Goal: Task Accomplishment & Management: Manage account settings

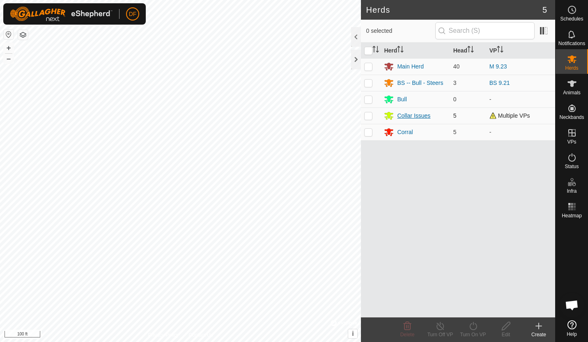
click at [414, 114] on div "Collar Issues" at bounding box center [413, 116] width 33 height 9
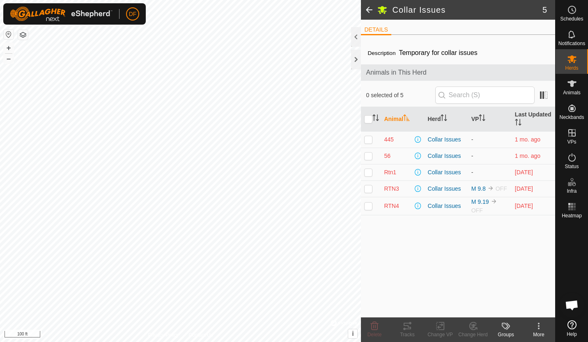
click at [368, 188] on p-checkbox at bounding box center [368, 188] width 8 height 7
checkbox input "true"
click at [368, 209] on td at bounding box center [371, 206] width 20 height 18
checkbox input "true"
click at [366, 188] on p-checkbox at bounding box center [368, 188] width 8 height 7
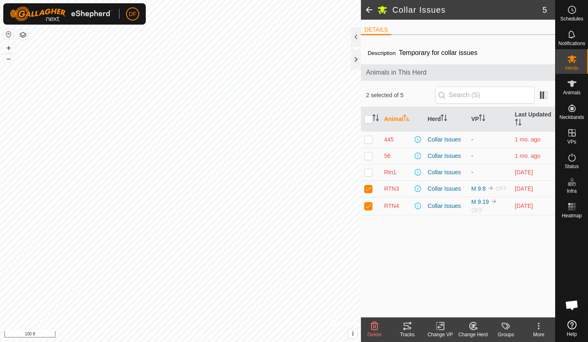
checkbox input "false"
click at [368, 208] on p-checkbox at bounding box center [368, 206] width 8 height 7
checkbox input "false"
click at [367, 11] on span at bounding box center [369, 10] width 16 height 20
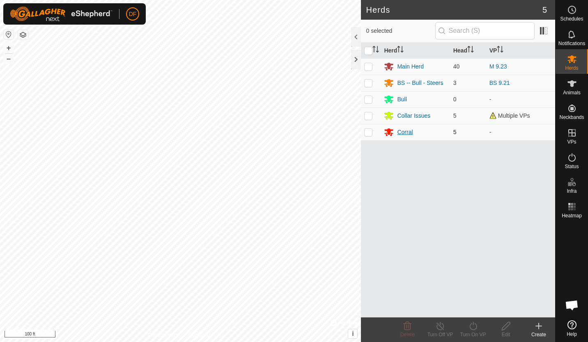
click at [404, 132] on div "Corral" at bounding box center [405, 132] width 16 height 9
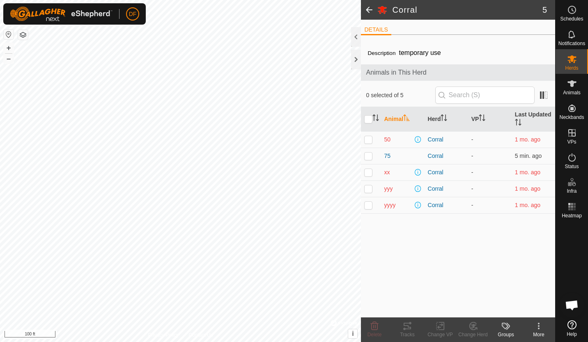
click at [367, 9] on span at bounding box center [369, 10] width 16 height 20
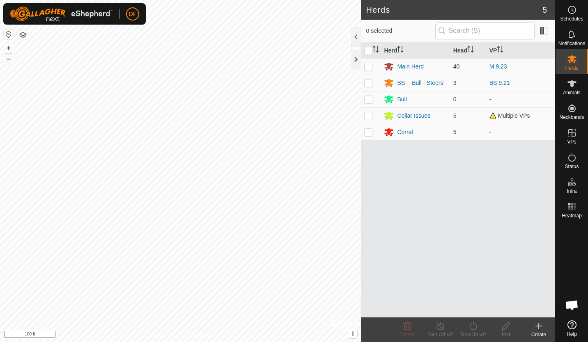
click at [405, 65] on div "Main Herd" at bounding box center [410, 66] width 27 height 9
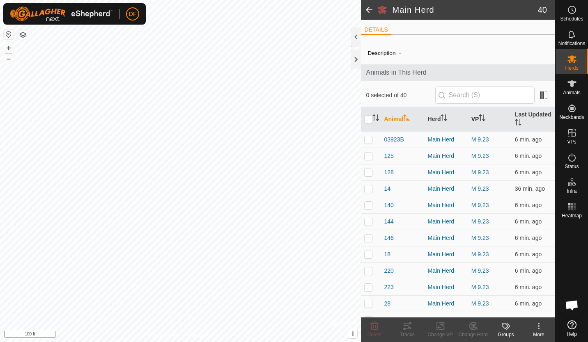
click at [478, 117] on icon "Activate to sort" at bounding box center [481, 117] width 7 height 7
click at [522, 117] on th "Last Updated" at bounding box center [532, 119] width 43 height 25
click at [373, 115] on icon "Activate to sort" at bounding box center [374, 115] width 3 height 2
click at [401, 119] on th "Animal" at bounding box center [401, 119] width 43 height 25
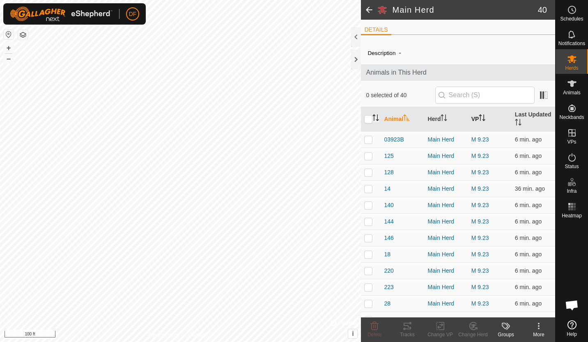
click at [400, 117] on th "Animal" at bounding box center [401, 119] width 43 height 25
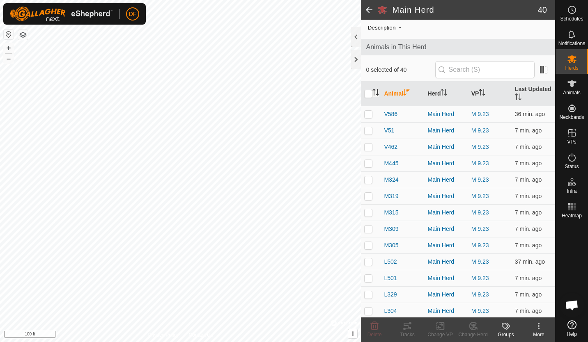
scroll to position [22, 0]
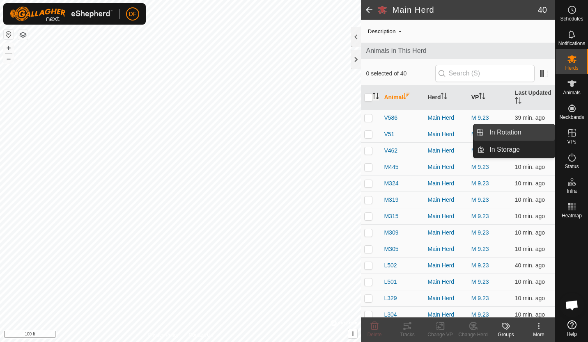
click at [525, 133] on link "In Rotation" at bounding box center [519, 132] width 70 height 16
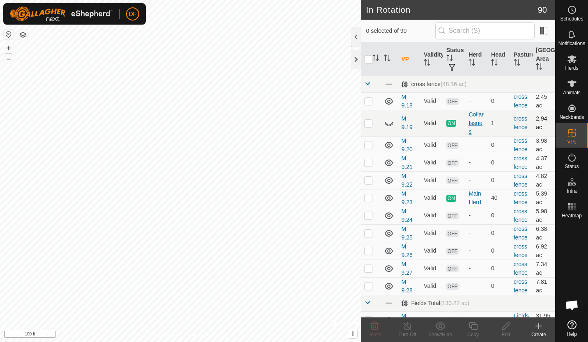
click at [474, 125] on div "Collar Issues" at bounding box center [476, 123] width 16 height 26
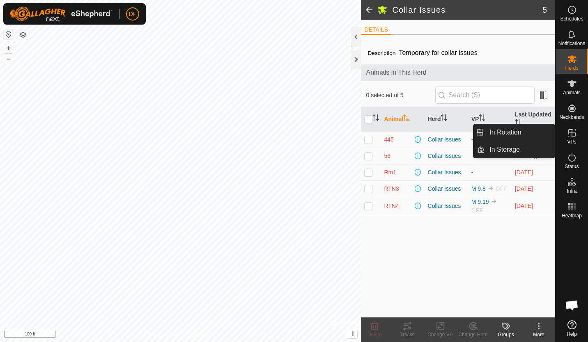
click at [569, 135] on icon at bounding box center [572, 133] width 10 height 10
click at [510, 133] on link "In Rotation" at bounding box center [519, 132] width 70 height 16
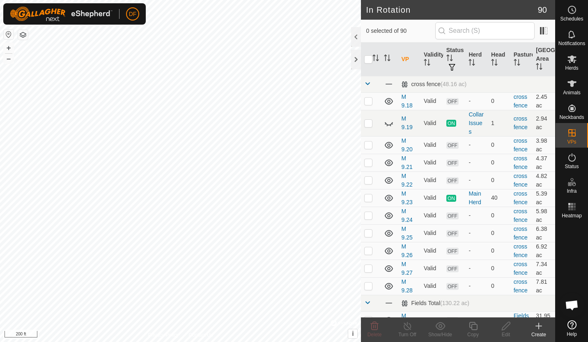
click at [24, 36] on button "button" at bounding box center [23, 35] width 10 height 10
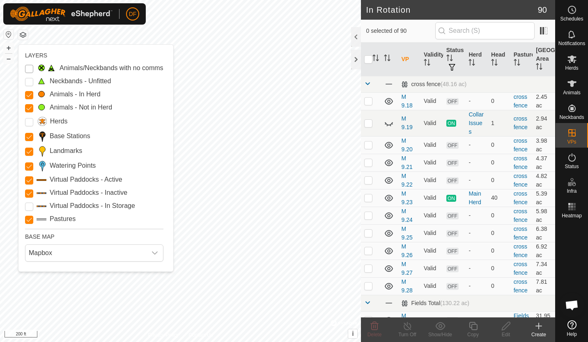
click at [28, 69] on Issue "Animals/Neckbands with no comms" at bounding box center [29, 69] width 8 height 8
click at [30, 68] on Issue "Animals/Neckbands with no comms" at bounding box center [29, 69] width 8 height 8
click at [27, 66] on Issue "Animals/Neckbands with no comms" at bounding box center [29, 69] width 8 height 8
click at [30, 69] on Issue "Animals/Neckbands with no comms" at bounding box center [29, 69] width 8 height 8
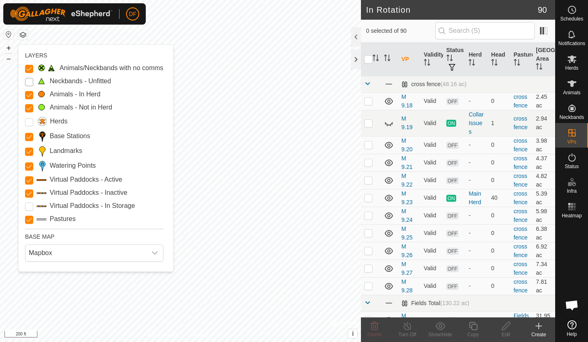
click at [30, 82] on Unfitted "Neckbands - Unfitted" at bounding box center [29, 82] width 8 height 8
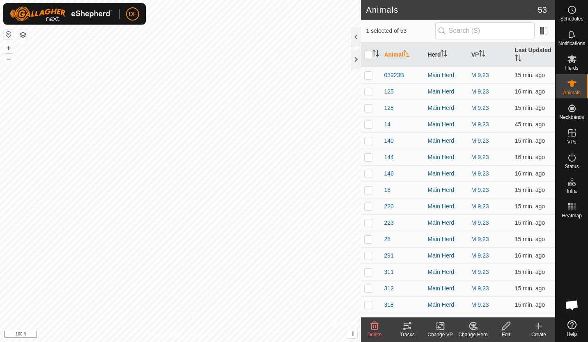
click at [407, 325] on icon at bounding box center [406, 326] width 7 height 7
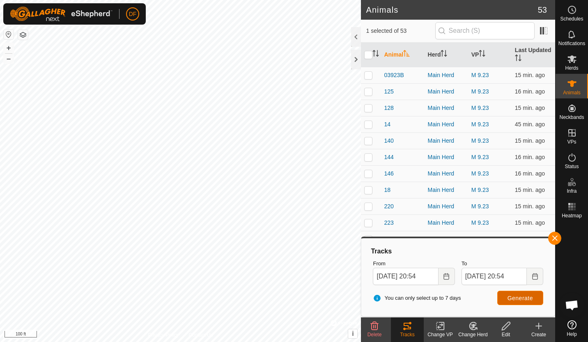
click at [511, 298] on span "Generate" at bounding box center [519, 298] width 25 height 7
click at [404, 327] on icon at bounding box center [407, 326] width 10 height 10
click at [551, 237] on button "button" at bounding box center [554, 238] width 13 height 13
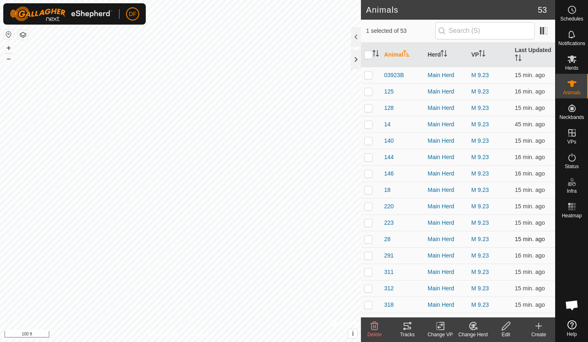
click at [122, 181] on div "03923B 1403471608 Main Herd M 9.23 + – ⇧ i © Mapbox , © OpenStreetMap , Improve…" at bounding box center [180, 171] width 361 height 342
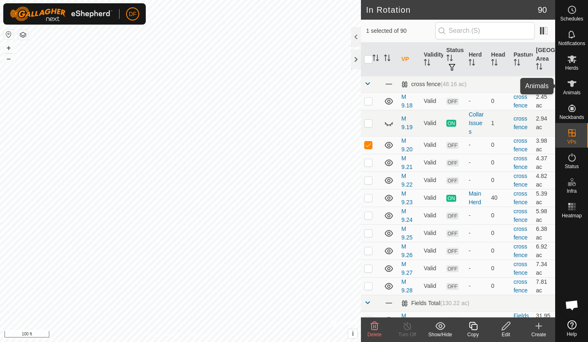
click at [572, 85] on icon at bounding box center [571, 83] width 9 height 7
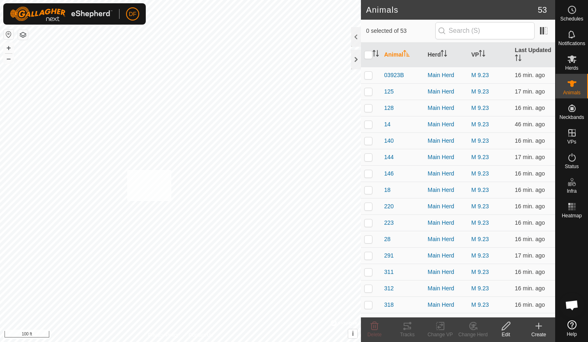
checkbox input "true"
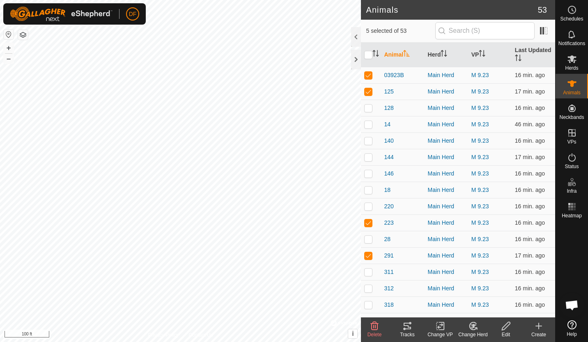
click at [405, 329] on icon at bounding box center [406, 326] width 7 height 7
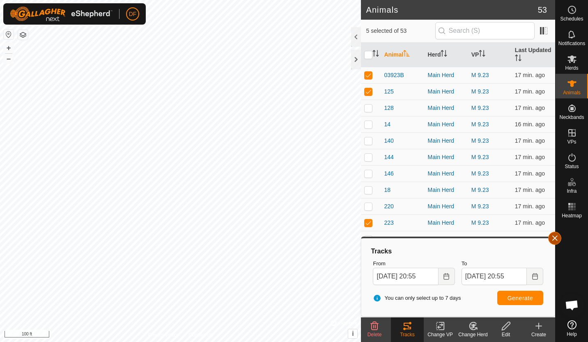
click at [557, 240] on button "button" at bounding box center [554, 238] width 13 height 13
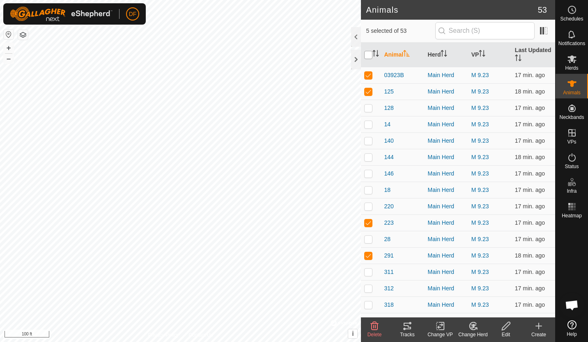
click at [369, 56] on input "checkbox" at bounding box center [368, 55] width 8 height 8
checkbox input "true"
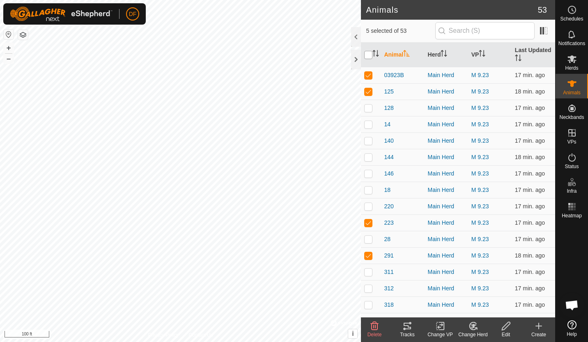
checkbox input "true"
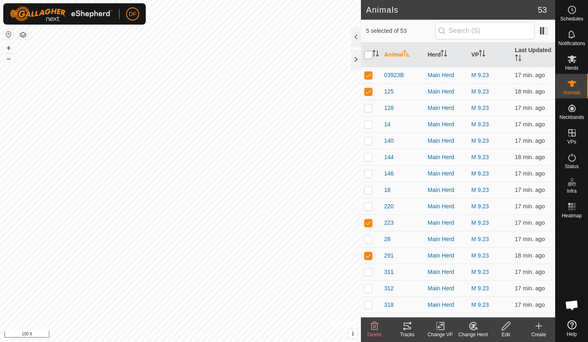
checkbox input "true"
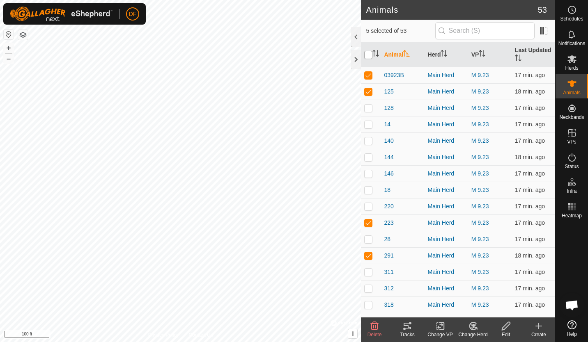
checkbox input "true"
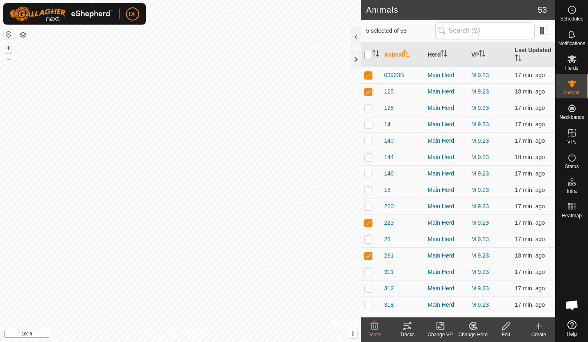
checkbox input "true"
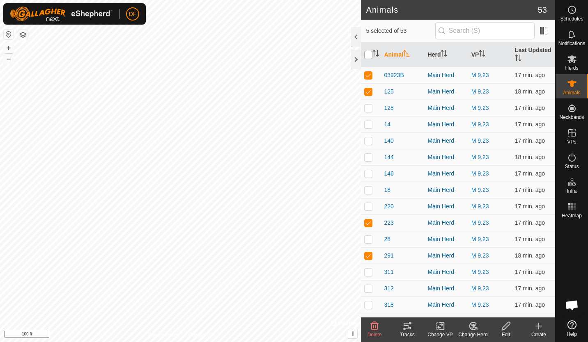
checkbox input "true"
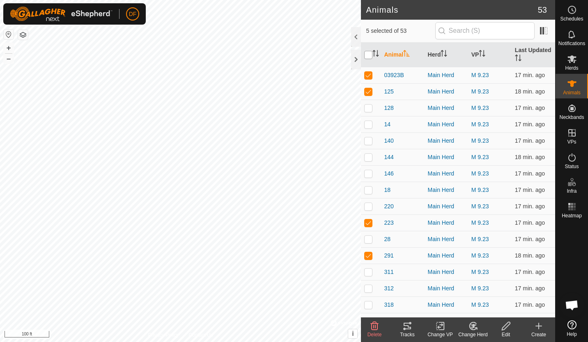
checkbox input "true"
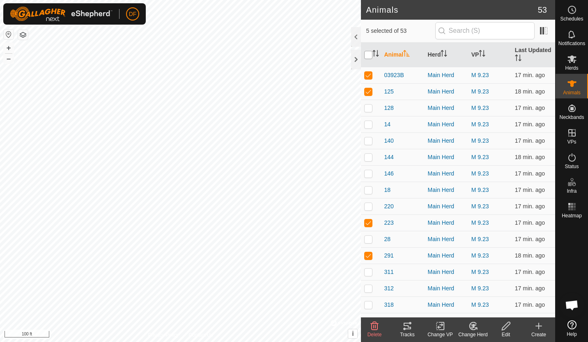
checkbox input "true"
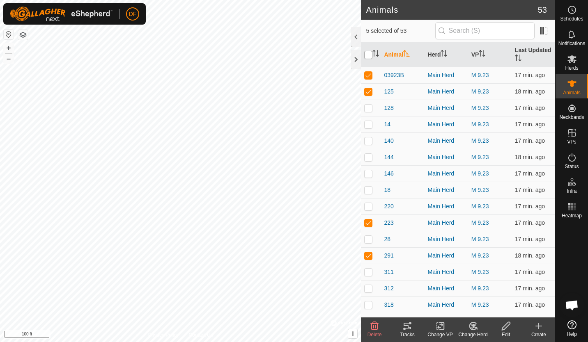
checkbox input "true"
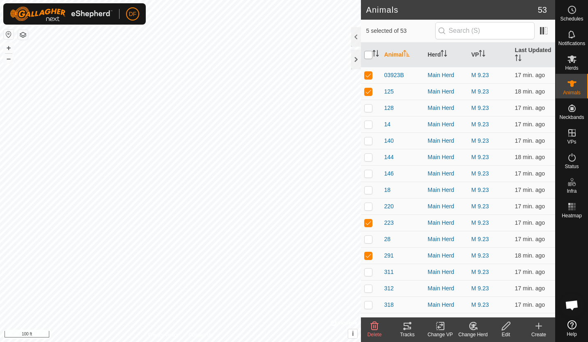
checkbox input "true"
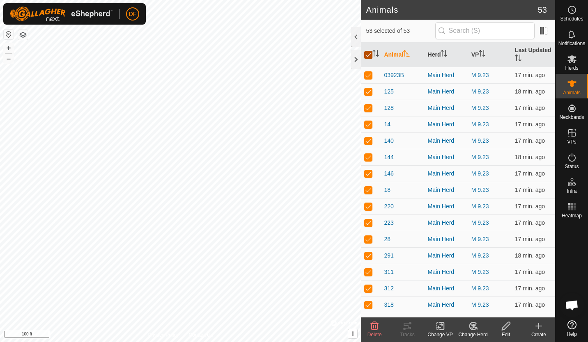
click at [369, 56] on input "checkbox" at bounding box center [368, 55] width 8 height 8
checkbox input "false"
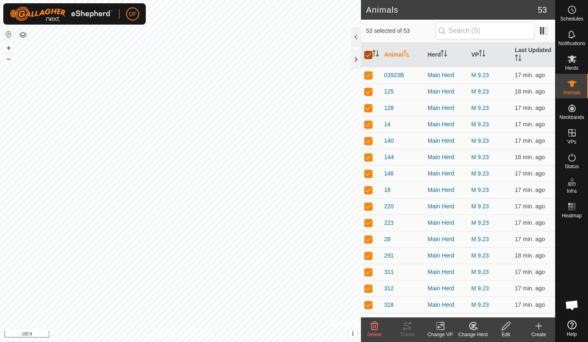
checkbox input "false"
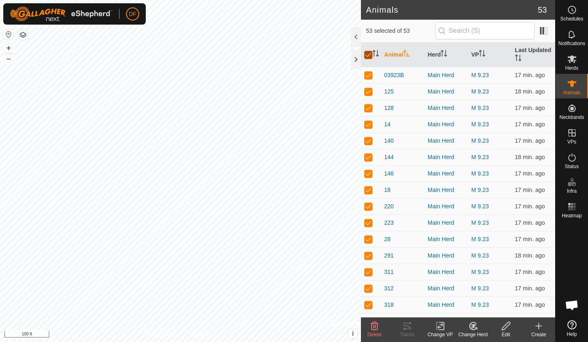
checkbox input "false"
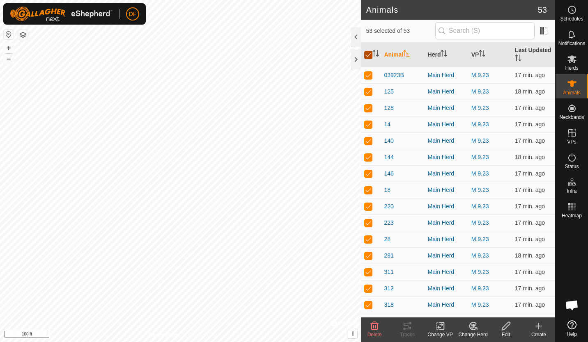
checkbox input "false"
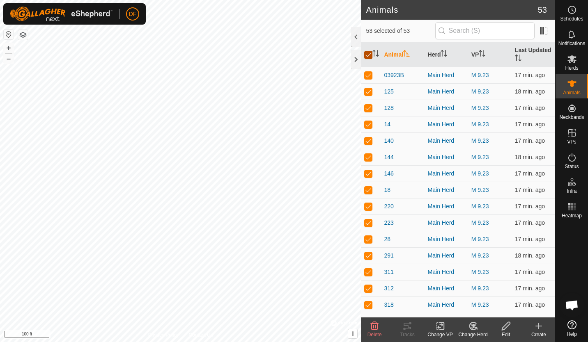
checkbox input "false"
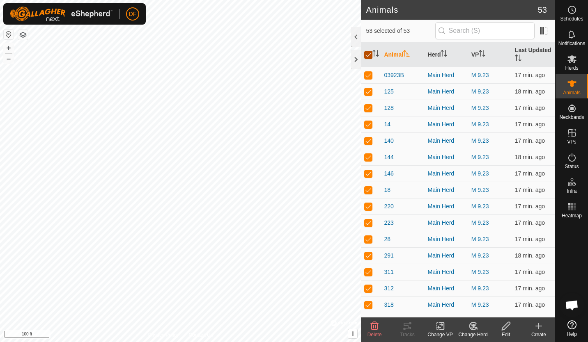
checkbox input "false"
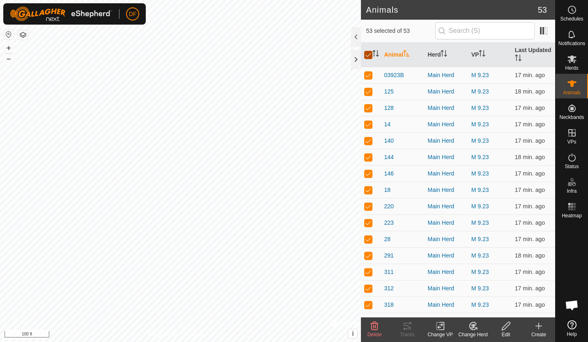
checkbox input "false"
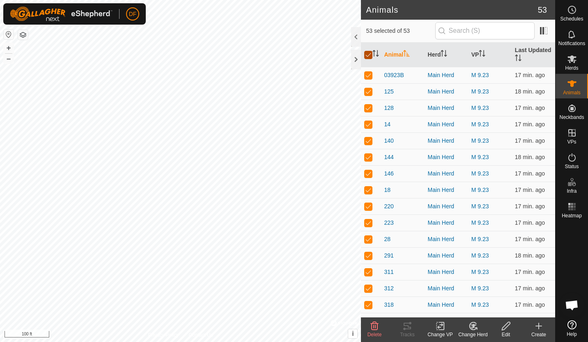
checkbox input "false"
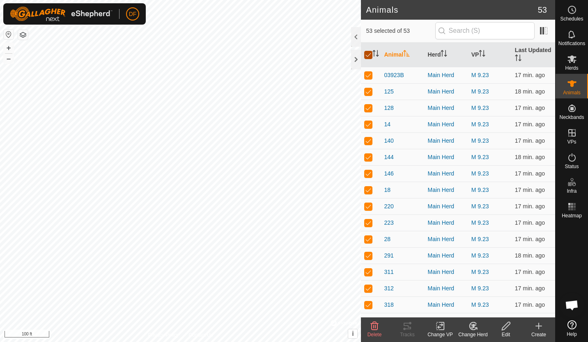
checkbox input "false"
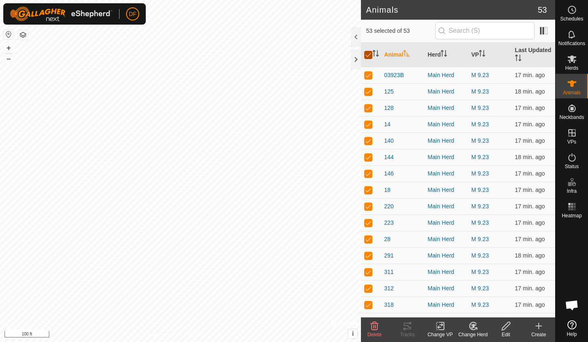
checkbox input "false"
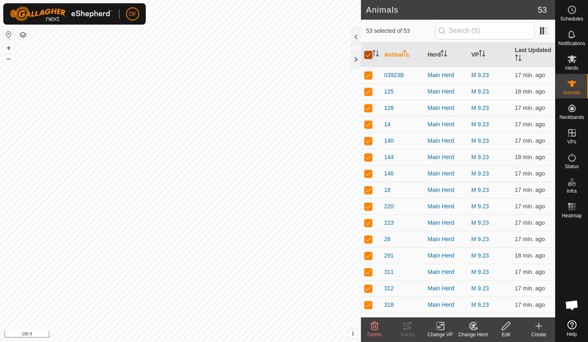
checkbox input "false"
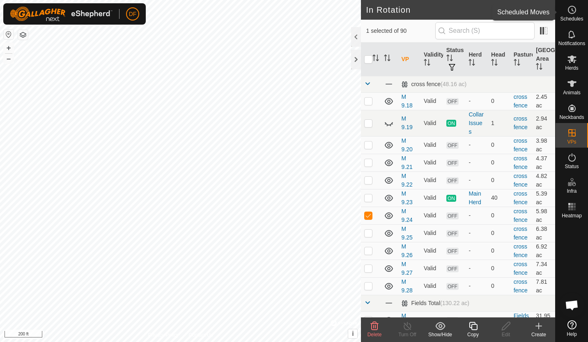
click at [571, 17] on span "Schedules" at bounding box center [571, 18] width 23 height 5
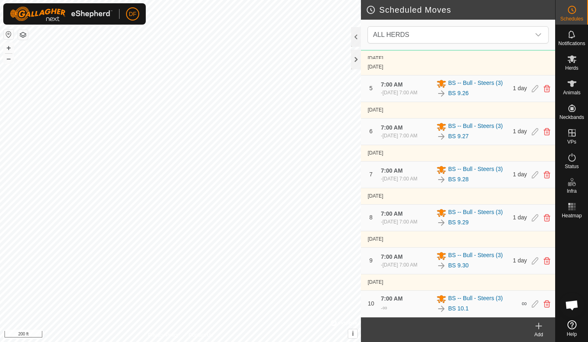
scroll to position [401, 0]
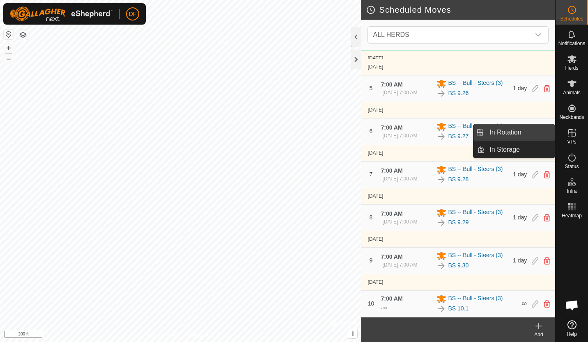
click at [514, 132] on link "In Rotation" at bounding box center [519, 132] width 70 height 16
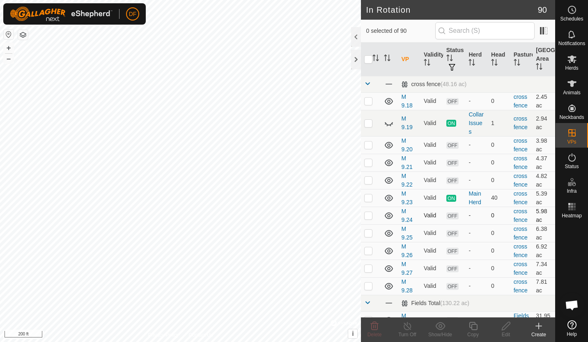
checkbox input "true"
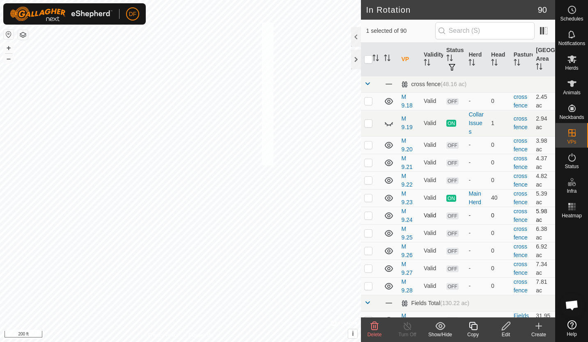
checkbox input "true"
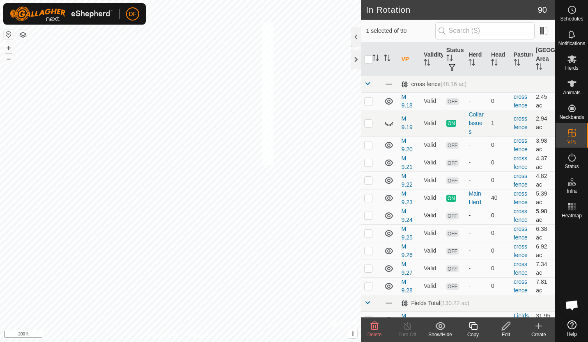
checkbox input "true"
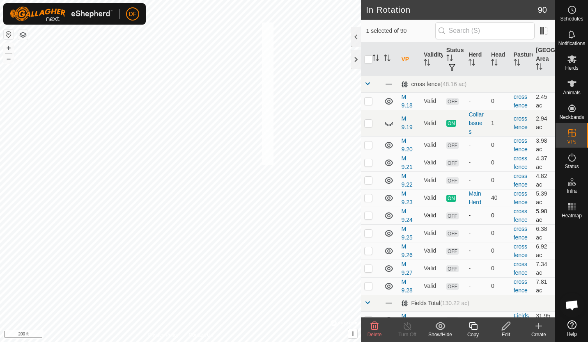
checkbox input "true"
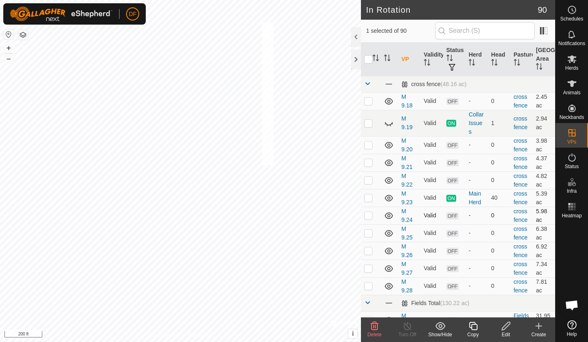
checkbox input "true"
click at [571, 87] on icon at bounding box center [571, 83] width 9 height 7
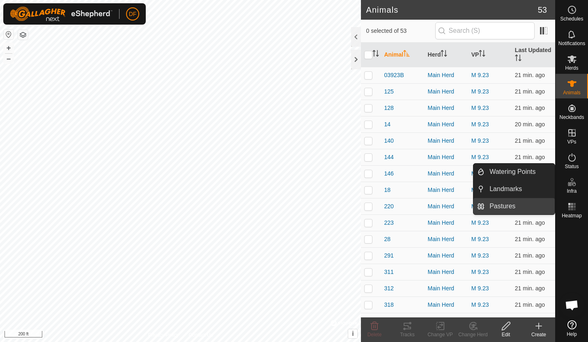
click at [499, 206] on link "Pastures" at bounding box center [519, 206] width 70 height 16
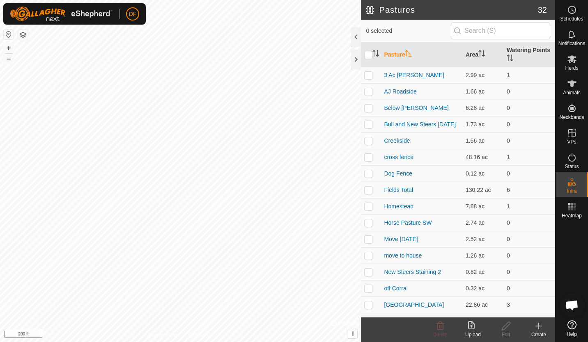
click at [536, 326] on icon at bounding box center [538, 326] width 6 height 0
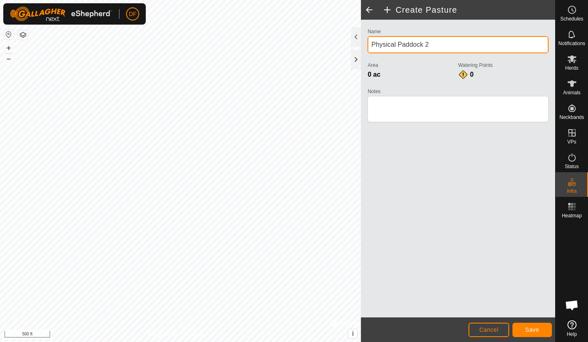
drag, startPoint x: 432, startPoint y: 44, endPoint x: 362, endPoint y: 33, distance: 71.8
click at [362, 33] on div "Name Physical Paddock 2 Area 0 ac Watering Points 0 Notes" at bounding box center [458, 169] width 194 height 298
type input "Temp 9.21"
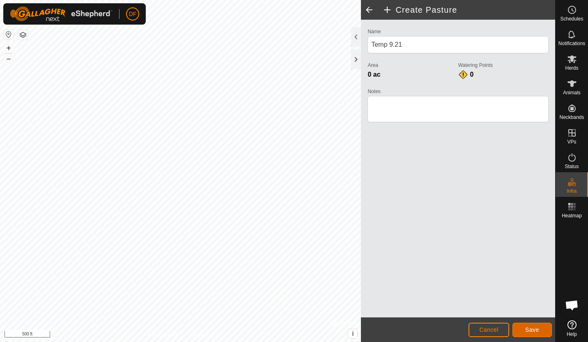
click at [533, 329] on span "Save" at bounding box center [532, 330] width 14 height 7
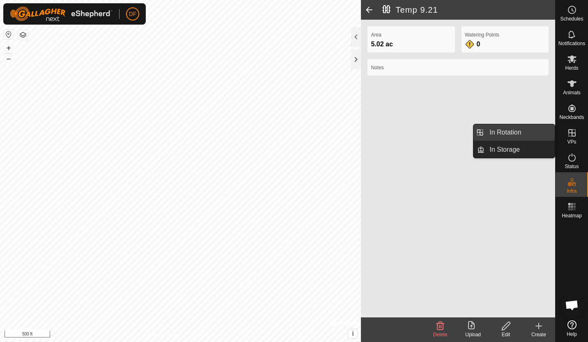
click at [508, 135] on link "In Rotation" at bounding box center [519, 132] width 70 height 16
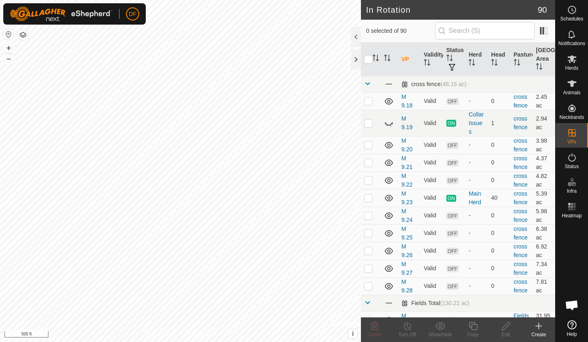
checkbox input "true"
click at [237, 120] on div "M 9.12 Status: OFF Type: Inclusion Zone + – ⇧ i © Mapbox , © OpenStreetMap , Im…" at bounding box center [180, 171] width 361 height 342
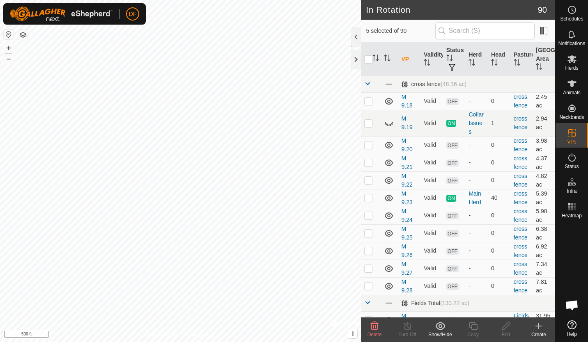
checkbox input "true"
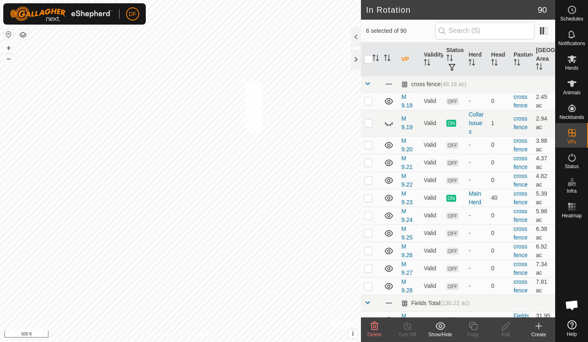
checkbox input "true"
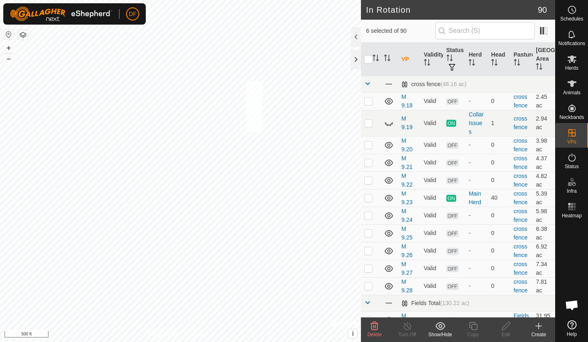
checkbox input "true"
click at [377, 325] on icon at bounding box center [375, 326] width 8 height 8
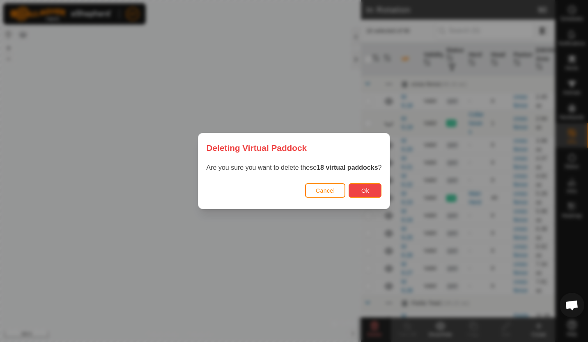
click at [368, 190] on button "Ok" at bounding box center [364, 190] width 33 height 14
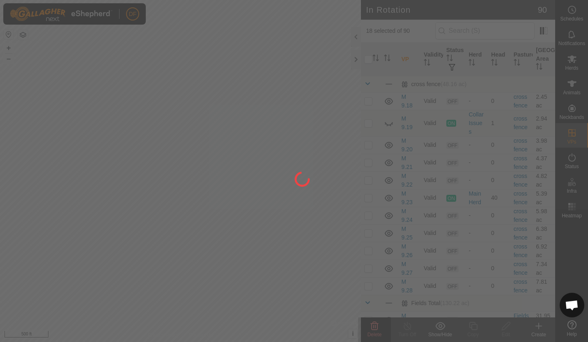
checkbox input "false"
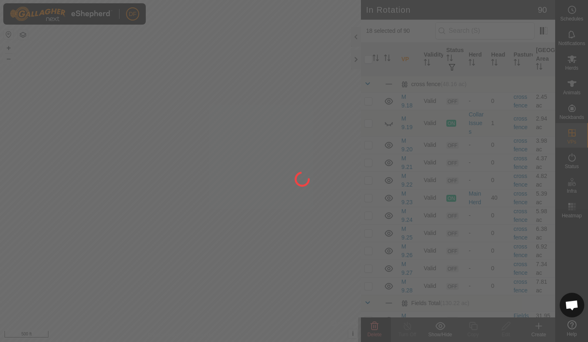
checkbox input "false"
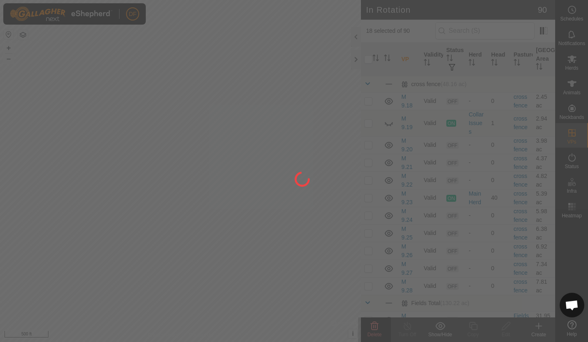
checkbox input "false"
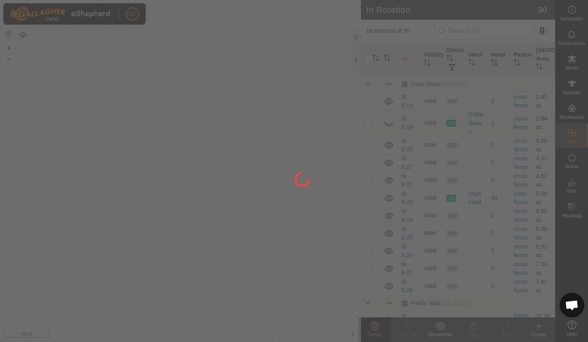
checkbox input "false"
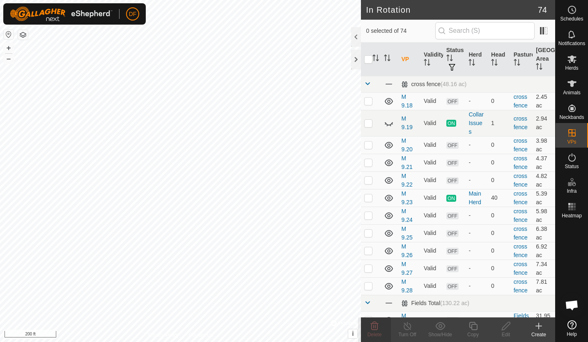
checkbox input "true"
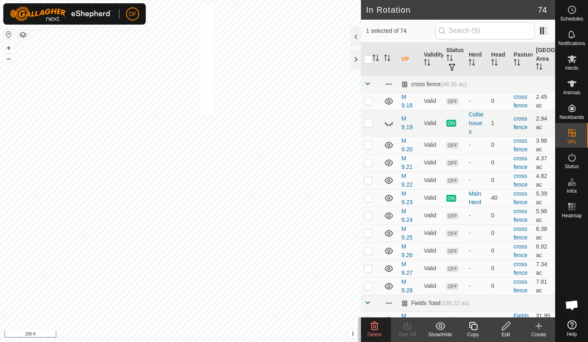
checkbox input "true"
click at [374, 328] on icon at bounding box center [374, 326] width 10 height 10
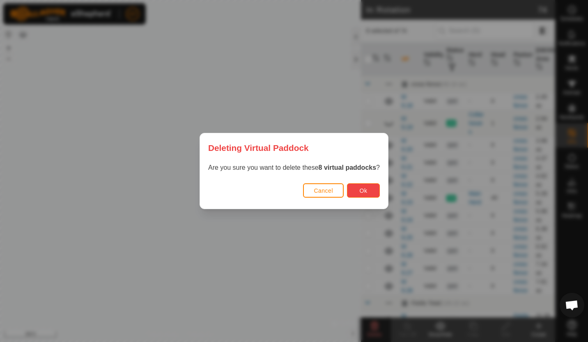
click at [359, 193] on span "Ok" at bounding box center [363, 191] width 8 height 7
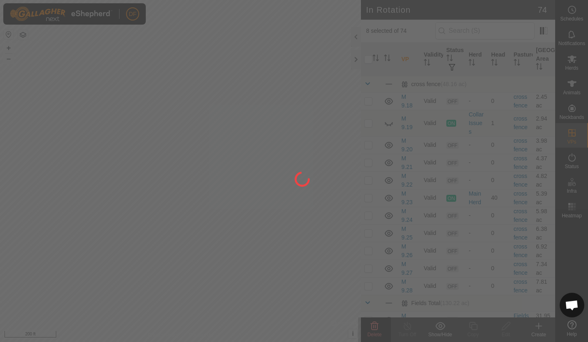
checkbox input "false"
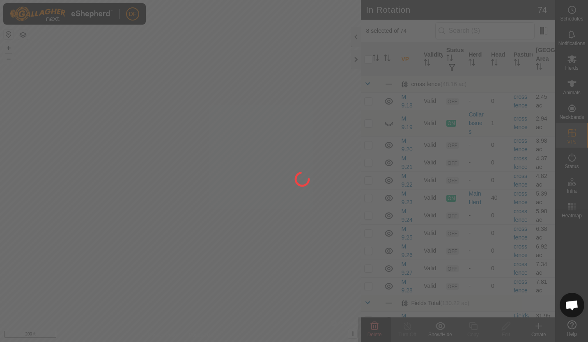
checkbox input "false"
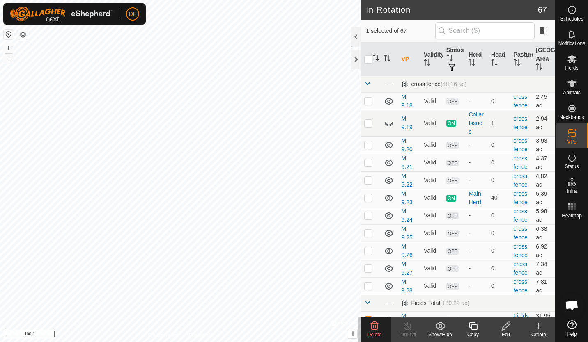
click at [373, 327] on icon at bounding box center [375, 326] width 8 height 8
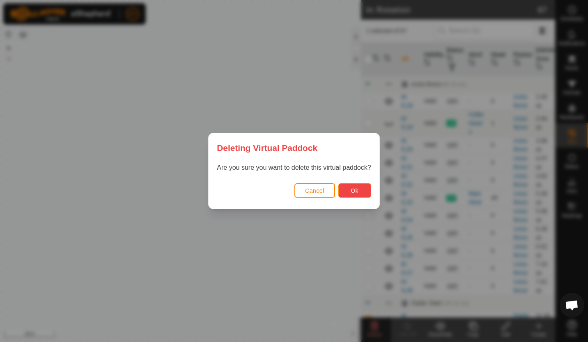
click at [352, 189] on span "Ok" at bounding box center [354, 191] width 8 height 7
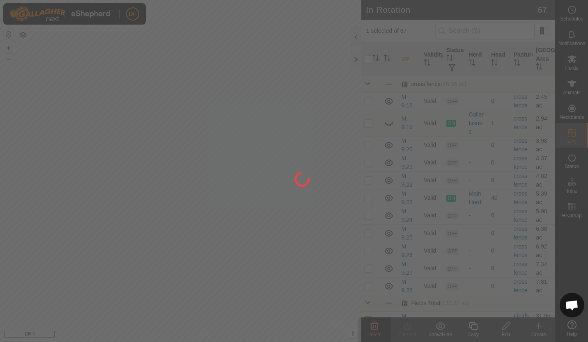
checkbox input "false"
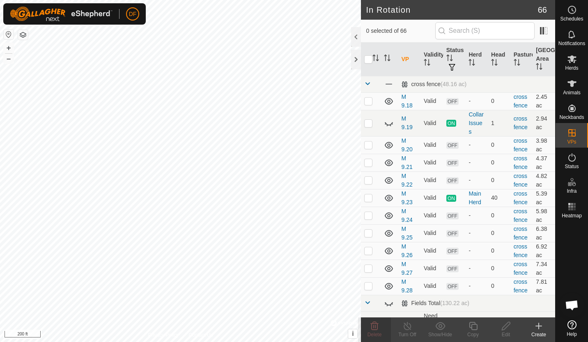
checkbox input "true"
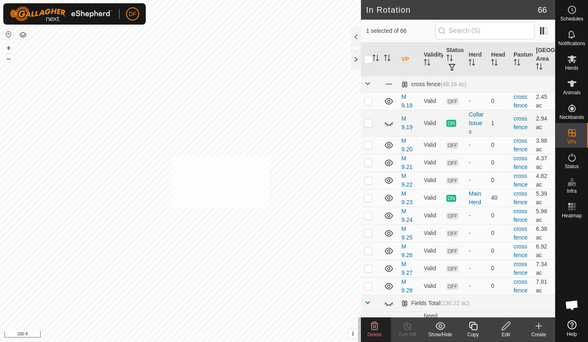
checkbox input "true"
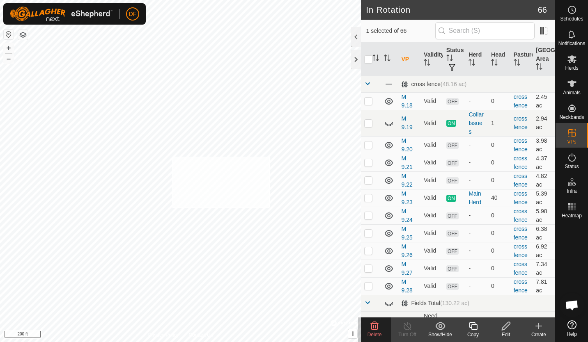
checkbox input "true"
click at [376, 328] on icon at bounding box center [374, 326] width 10 height 10
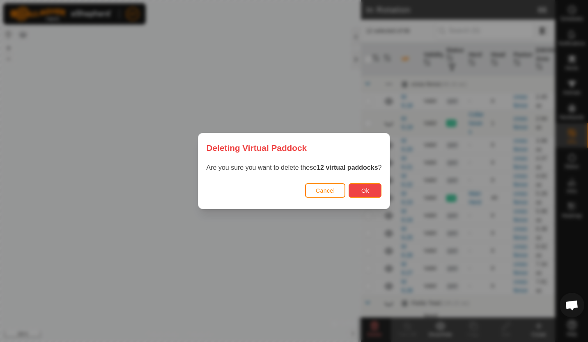
click at [359, 193] on button "Ok" at bounding box center [364, 190] width 33 height 14
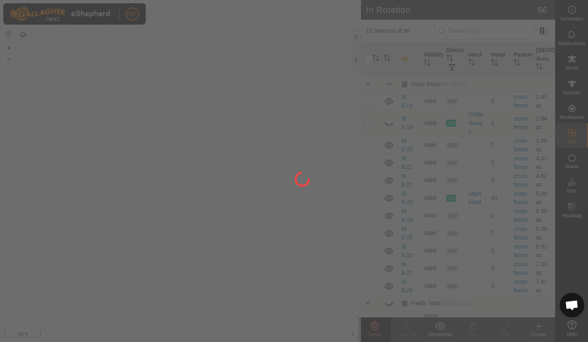
checkbox input "false"
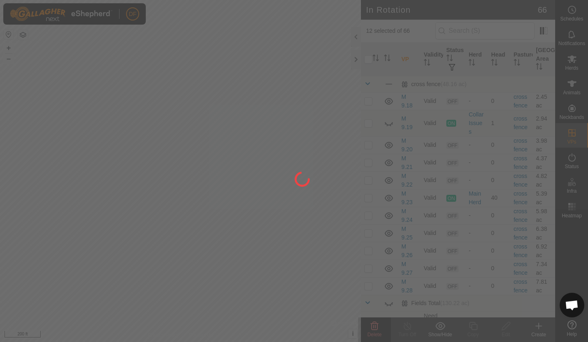
checkbox input "false"
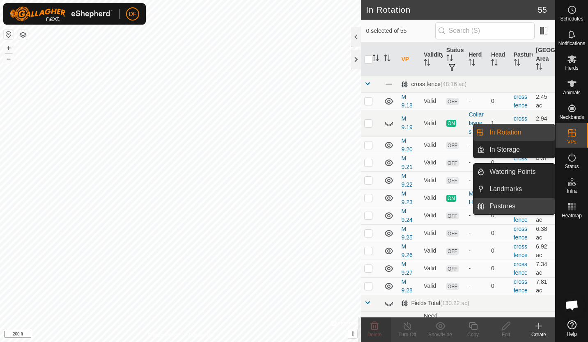
click at [502, 205] on link "Pastures" at bounding box center [519, 206] width 70 height 16
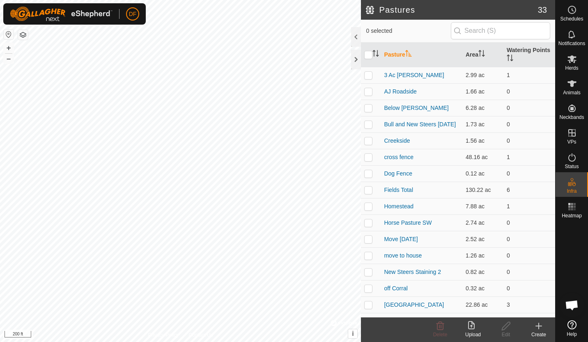
click at [395, 55] on th "Pasture" at bounding box center [421, 55] width 82 height 25
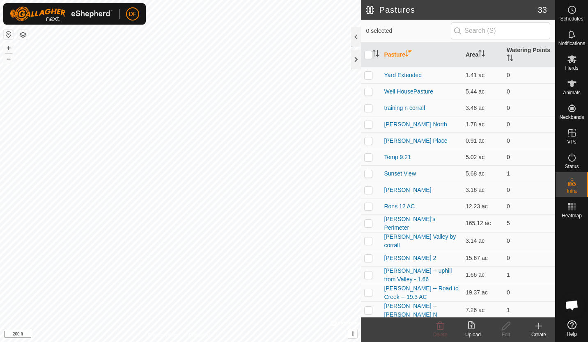
click at [368, 156] on p-checkbox at bounding box center [368, 157] width 8 height 7
click at [369, 157] on p-checkbox at bounding box center [368, 157] width 8 height 7
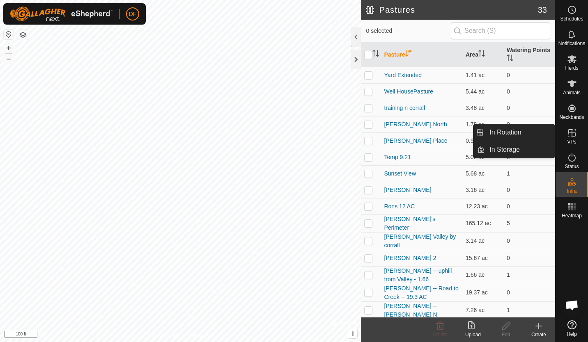
click at [572, 133] on icon at bounding box center [571, 132] width 7 height 7
click at [512, 130] on link "In Rotation" at bounding box center [519, 132] width 70 height 16
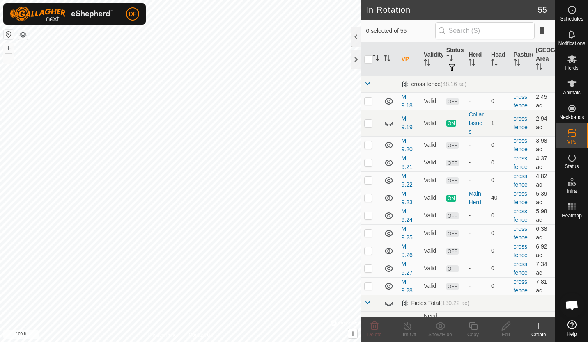
click at [538, 327] on icon at bounding box center [538, 326] width 0 height 6
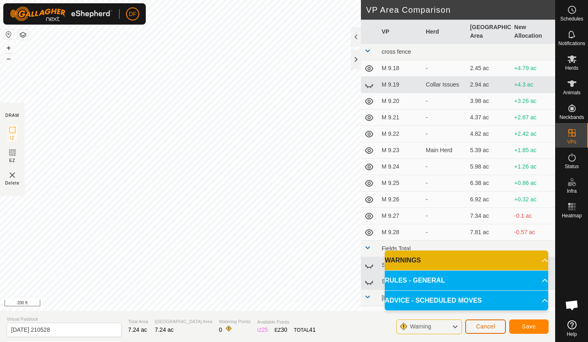
click at [492, 325] on span "Cancel" at bounding box center [485, 326] width 19 height 7
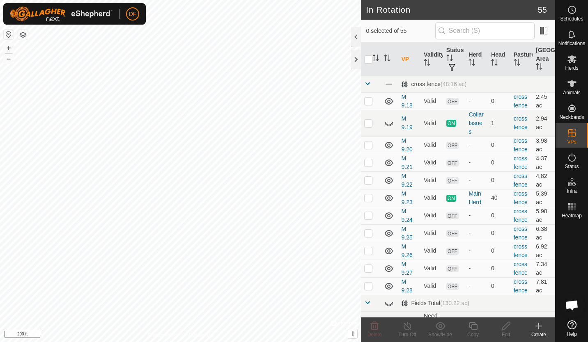
click at [540, 326] on icon at bounding box center [538, 326] width 6 height 0
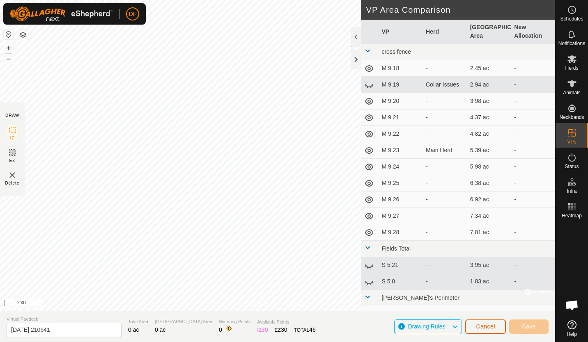
click at [483, 327] on span "Cancel" at bounding box center [485, 326] width 19 height 7
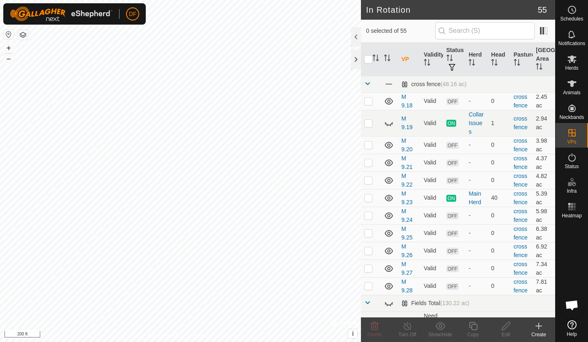
click at [539, 326] on icon at bounding box center [538, 326] width 6 height 0
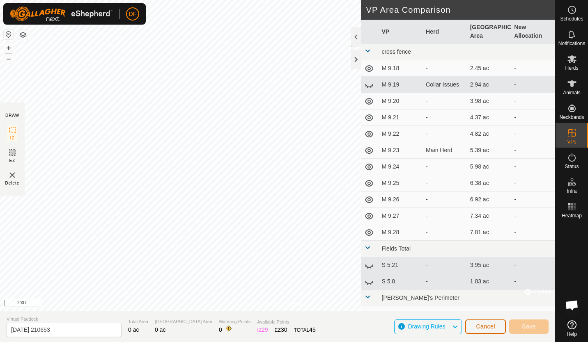
click at [478, 325] on span "Cancel" at bounding box center [485, 326] width 19 height 7
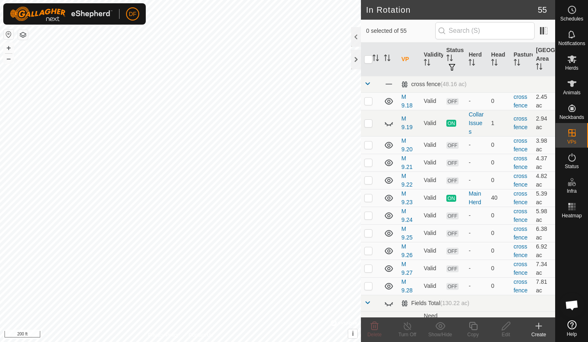
click at [539, 327] on icon at bounding box center [538, 326] width 10 height 10
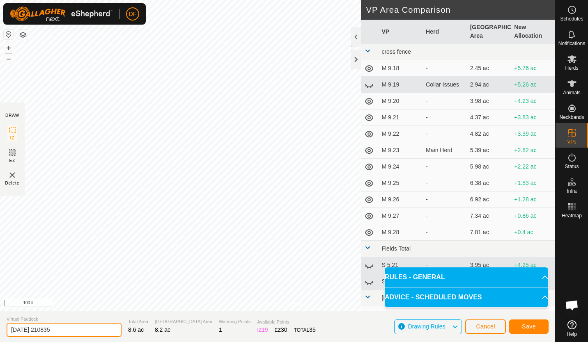
drag, startPoint x: 71, startPoint y: 330, endPoint x: 5, endPoint y: 331, distance: 65.7
click at [5, 331] on section "Virtual Paddock [DATE] 210835 Total Area 8.6 ac Grazing Area 8.2 ac Watering Po…" at bounding box center [277, 326] width 555 height 31
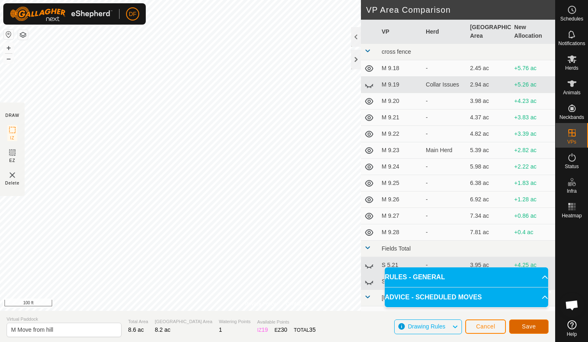
click at [524, 328] on span "Save" at bounding box center [529, 326] width 14 height 7
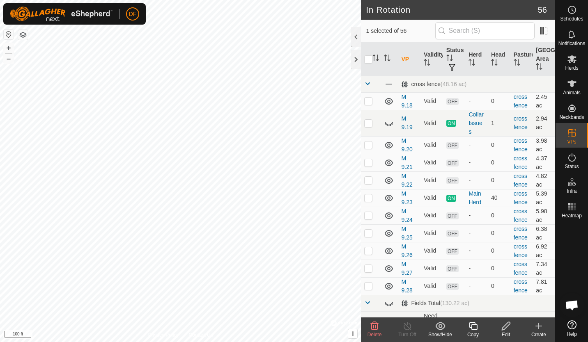
click at [506, 327] on icon at bounding box center [506, 326] width 10 height 10
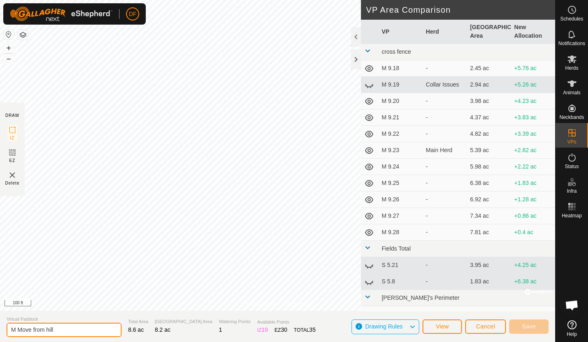
click at [59, 330] on input "M Move from hill" at bounding box center [64, 330] width 115 height 14
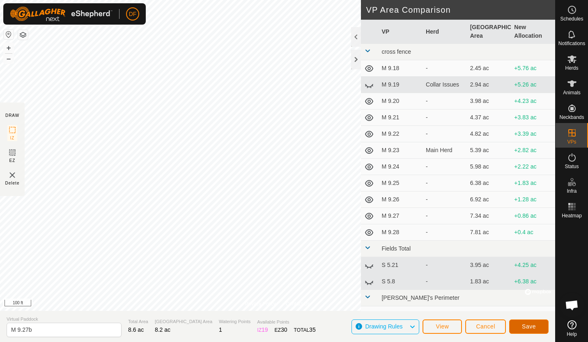
click at [528, 326] on span "Save" at bounding box center [529, 326] width 14 height 7
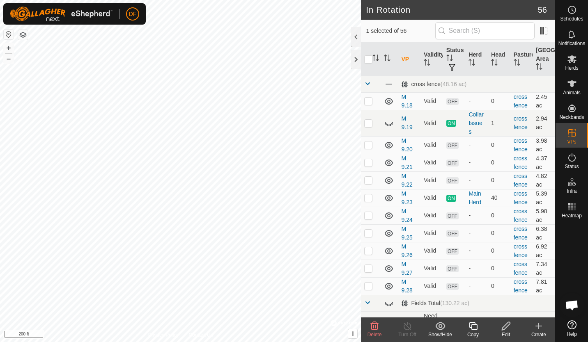
click at [473, 327] on icon at bounding box center [473, 326] width 10 height 10
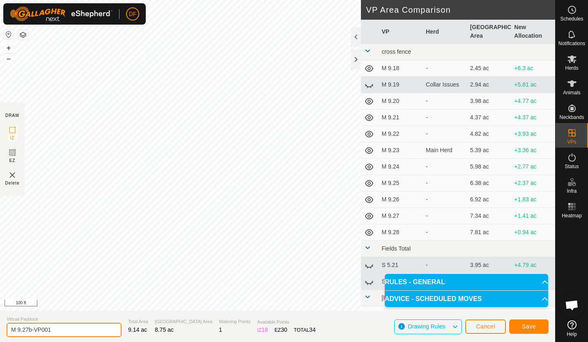
click at [56, 329] on input "M 9.27b-VP001" at bounding box center [64, 330] width 115 height 14
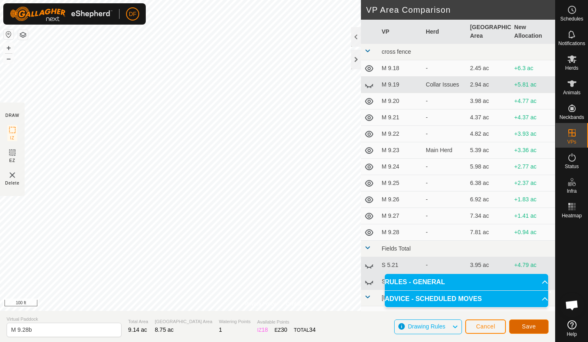
click at [529, 325] on span "Save" at bounding box center [529, 326] width 14 height 7
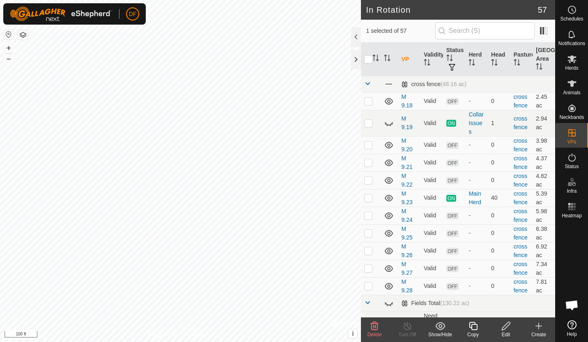
click at [471, 328] on icon at bounding box center [473, 326] width 8 height 8
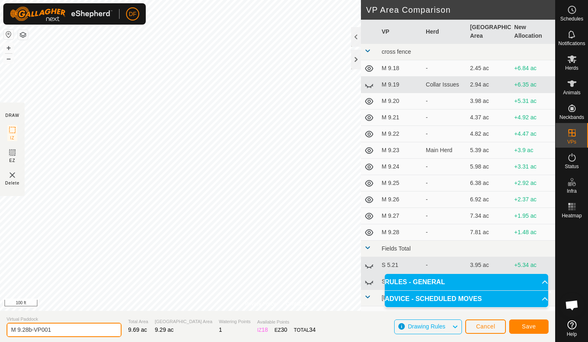
click at [56, 328] on input "M 9.28b-VP001" at bounding box center [64, 330] width 115 height 14
click at [128, 334] on div "Total Area 9.69 ac" at bounding box center [138, 326] width 20 height 17
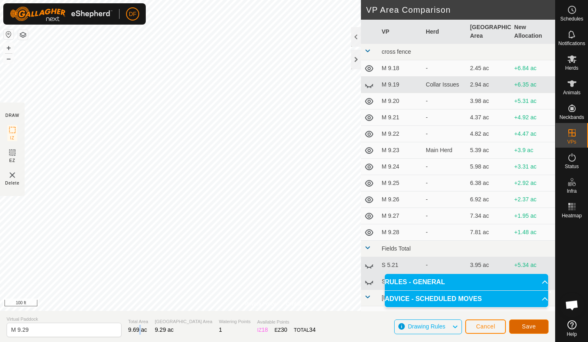
click at [532, 326] on span "Save" at bounding box center [529, 326] width 14 height 7
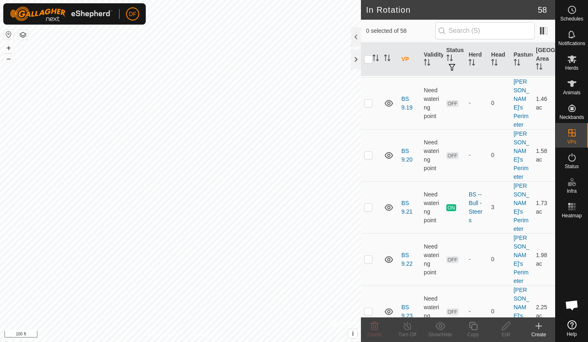
scroll to position [1524, 0]
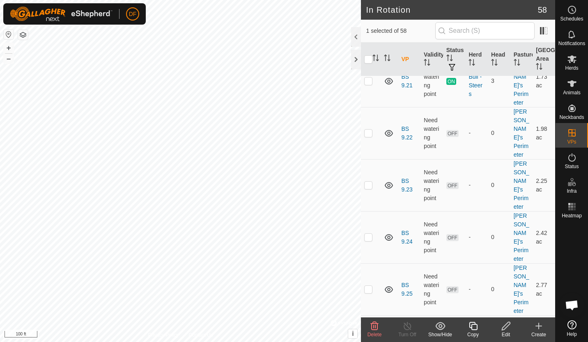
click at [471, 325] on icon at bounding box center [473, 326] width 8 height 8
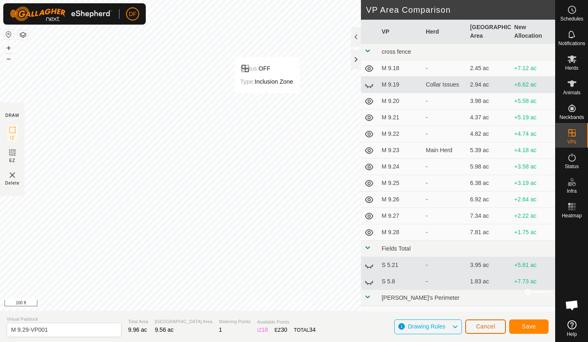
click at [484, 327] on span "Cancel" at bounding box center [485, 326] width 19 height 7
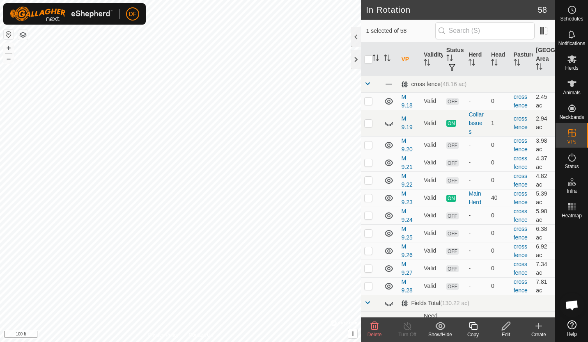
click at [474, 326] on icon at bounding box center [473, 326] width 10 height 10
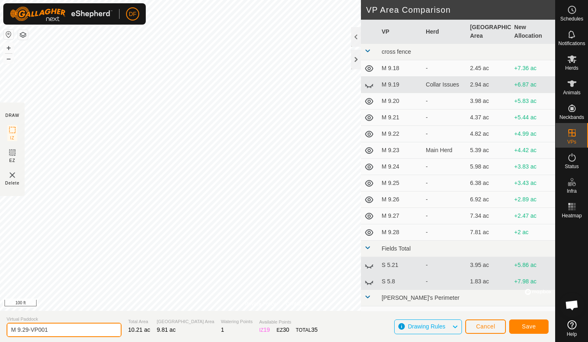
drag, startPoint x: 54, startPoint y: 329, endPoint x: 27, endPoint y: 334, distance: 27.2
click at [27, 334] on input "M 9.29-VP001" at bounding box center [64, 330] width 115 height 14
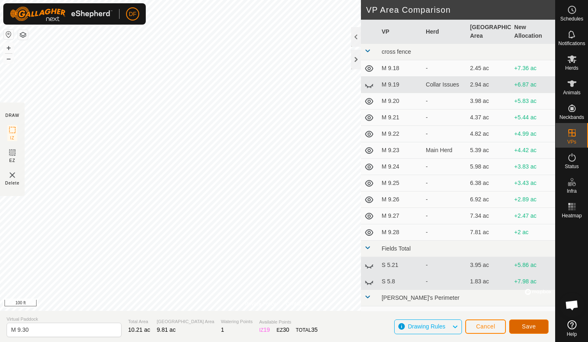
click at [531, 324] on span "Save" at bounding box center [529, 326] width 14 height 7
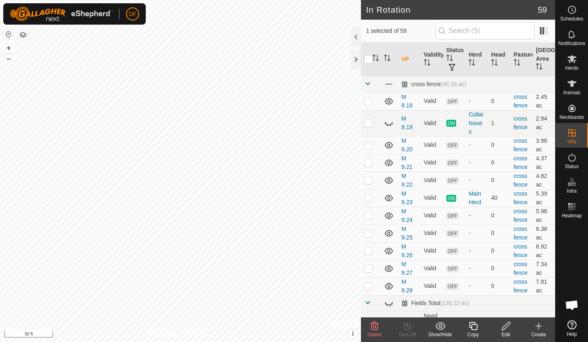
click at [472, 328] on icon at bounding box center [473, 326] width 10 height 10
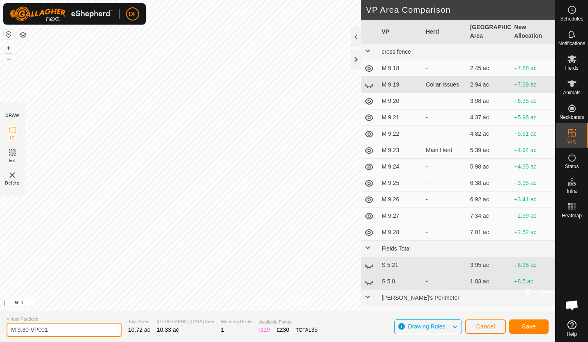
drag, startPoint x: 56, startPoint y: 330, endPoint x: 19, endPoint y: 331, distance: 36.9
click at [19, 331] on input "M 9.30-VP001" at bounding box center [64, 330] width 115 height 14
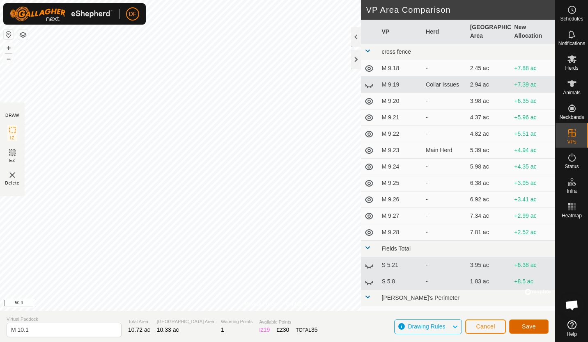
click at [532, 329] on span "Save" at bounding box center [529, 326] width 14 height 7
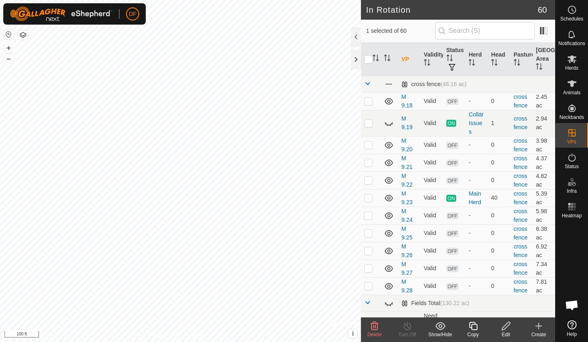
click at [473, 325] on icon at bounding box center [473, 326] width 10 height 10
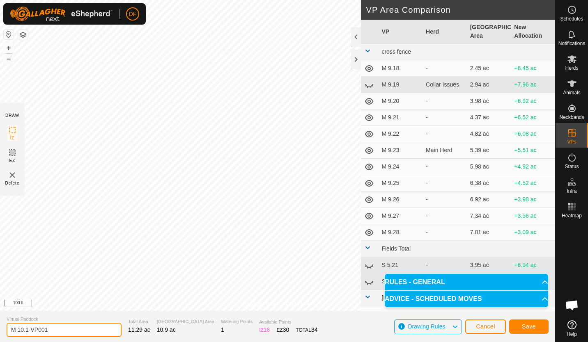
click at [57, 329] on input "M 10.1-VP001" at bounding box center [64, 330] width 115 height 14
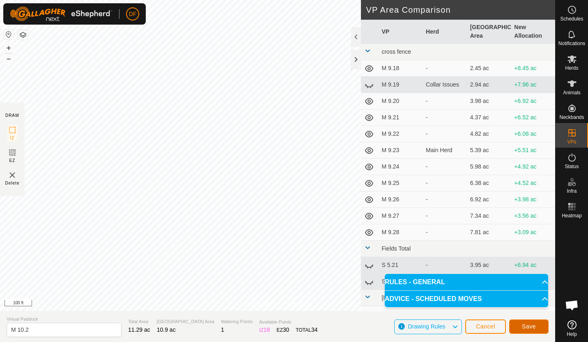
click at [524, 326] on span "Save" at bounding box center [529, 326] width 14 height 7
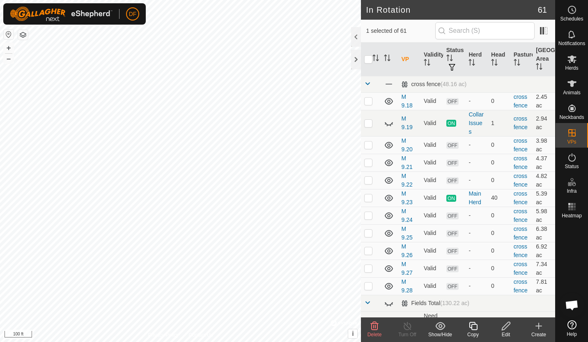
click at [472, 331] on div "Copy" at bounding box center [472, 334] width 33 height 7
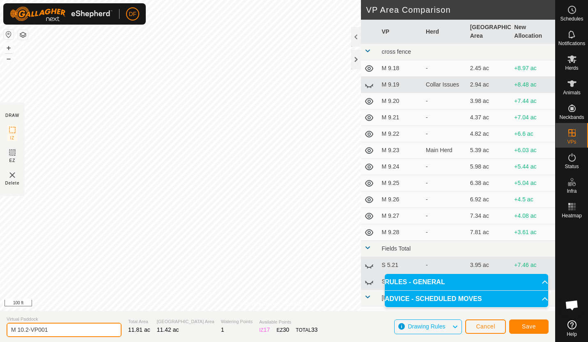
drag, startPoint x: 55, startPoint y: 328, endPoint x: 30, endPoint y: 330, distance: 24.7
click at [30, 330] on input "M 10.2-VP001" at bounding box center [64, 330] width 115 height 14
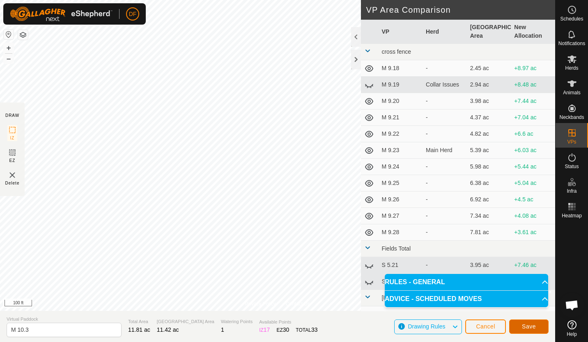
click at [522, 327] on span "Save" at bounding box center [529, 326] width 14 height 7
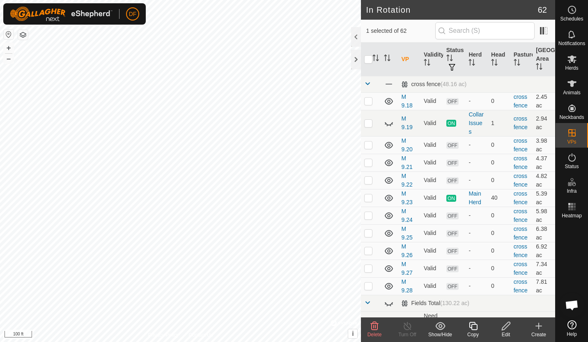
click at [471, 328] on icon at bounding box center [473, 326] width 10 height 10
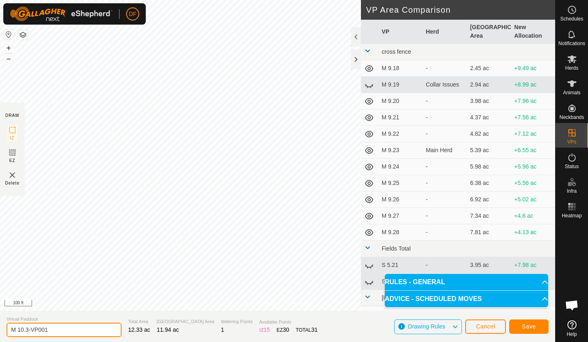
drag, startPoint x: 58, startPoint y: 333, endPoint x: 29, endPoint y: 338, distance: 29.2
click at [29, 338] on section "Virtual Paddock M 10.3-VP001 Total Area 12.33 ac Grazing Area 11.94 ac Watering…" at bounding box center [277, 326] width 555 height 31
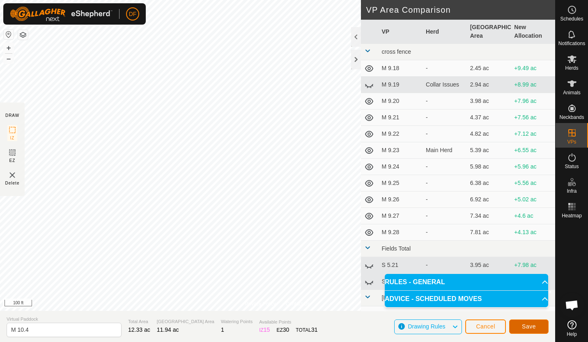
click at [526, 328] on span "Save" at bounding box center [529, 326] width 14 height 7
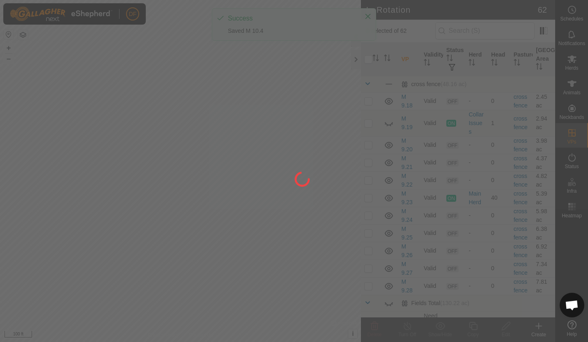
click at [185, 243] on div at bounding box center [294, 171] width 588 height 342
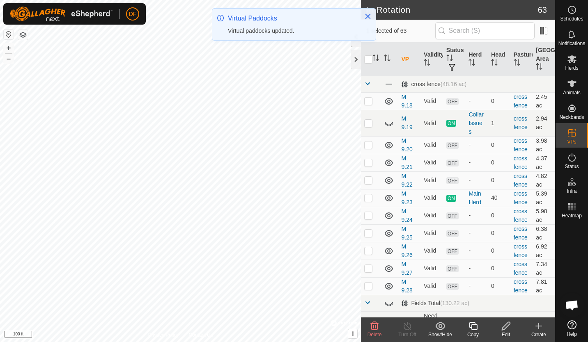
click at [476, 327] on icon at bounding box center [473, 326] width 8 height 8
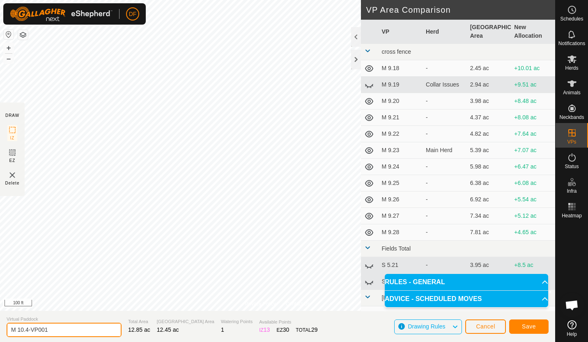
drag, startPoint x: 58, startPoint y: 332, endPoint x: 27, endPoint y: 328, distance: 31.4
click at [27, 328] on input "M 10.4-VP001" at bounding box center [64, 330] width 115 height 14
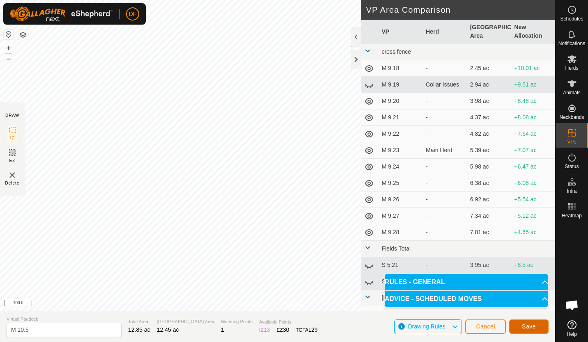
click at [524, 326] on span "Save" at bounding box center [529, 326] width 14 height 7
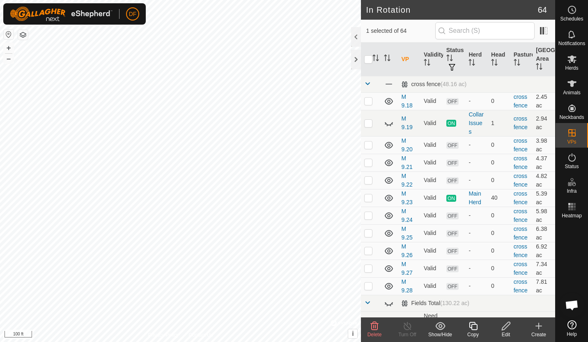
click at [472, 328] on icon at bounding box center [473, 326] width 10 height 10
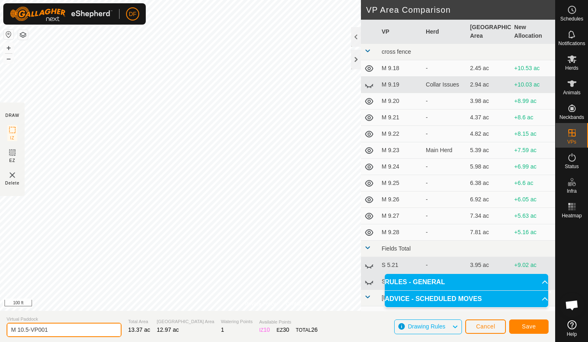
drag, startPoint x: 54, startPoint y: 331, endPoint x: 28, endPoint y: 332, distance: 25.9
click at [28, 332] on input "M 10.5-VP001" at bounding box center [64, 330] width 115 height 14
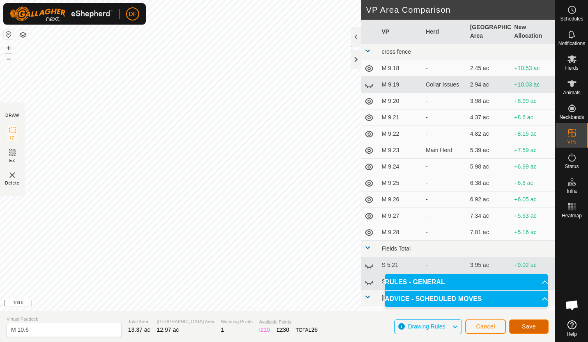
click at [528, 323] on span "Save" at bounding box center [529, 326] width 14 height 7
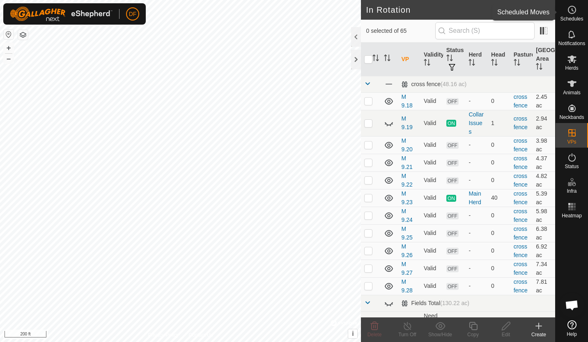
click at [573, 12] on circle at bounding box center [571, 9] width 7 height 7
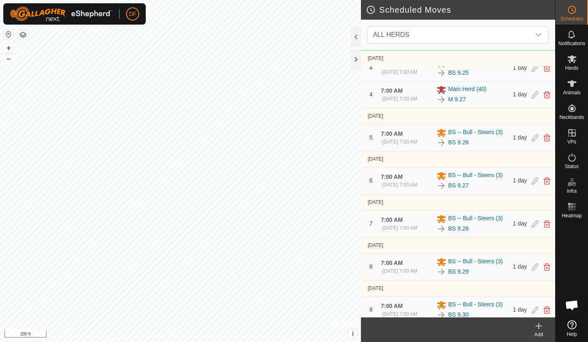
scroll to position [294, 0]
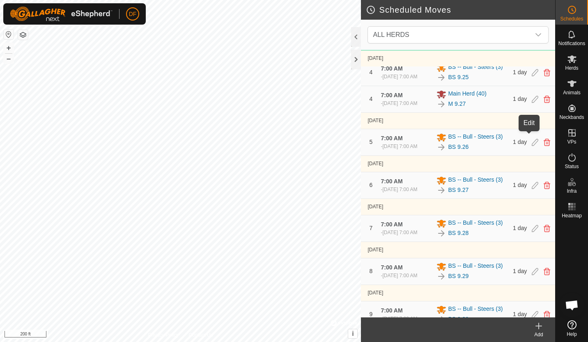
click at [531, 103] on icon at bounding box center [534, 99] width 7 height 7
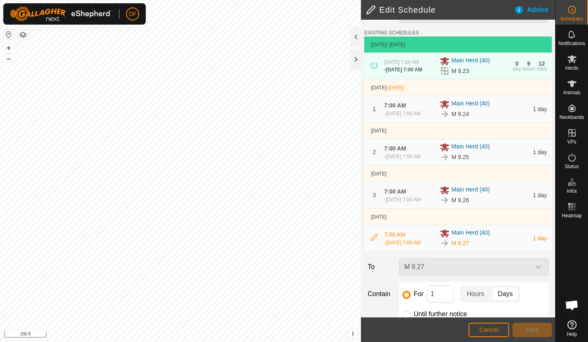
scroll to position [27, 0]
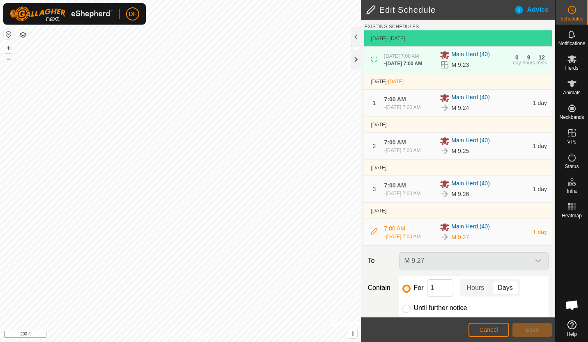
click at [531, 270] on div "M 9.27" at bounding box center [474, 260] width 156 height 17
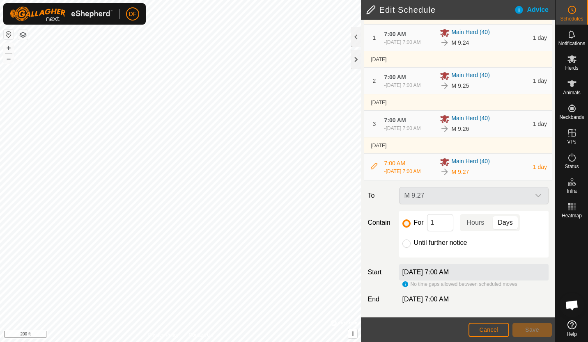
scroll to position [110, 0]
click at [419, 196] on div "M 9.27" at bounding box center [474, 195] width 156 height 17
click at [407, 243] on input "Until further notice" at bounding box center [406, 244] width 8 height 8
click at [405, 223] on input "For" at bounding box center [406, 224] width 8 height 8
click at [404, 244] on input "Until further notice" at bounding box center [406, 244] width 8 height 8
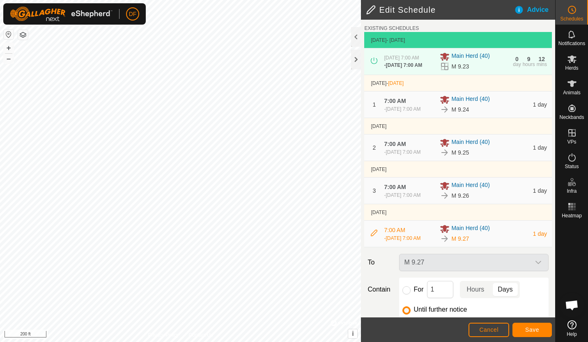
scroll to position [0, 0]
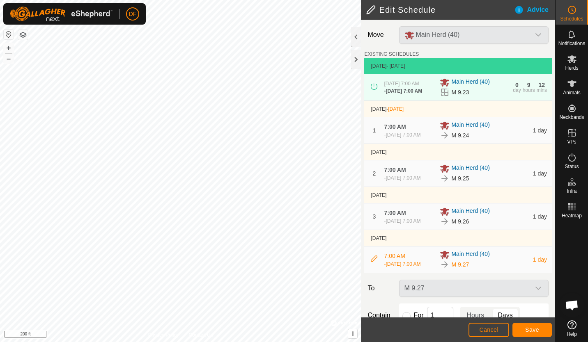
click at [519, 10] on div "Advice" at bounding box center [534, 10] width 41 height 10
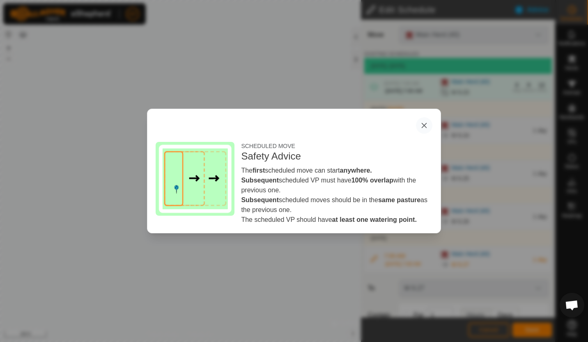
click at [425, 126] on icon "button" at bounding box center [423, 125] width 5 height 5
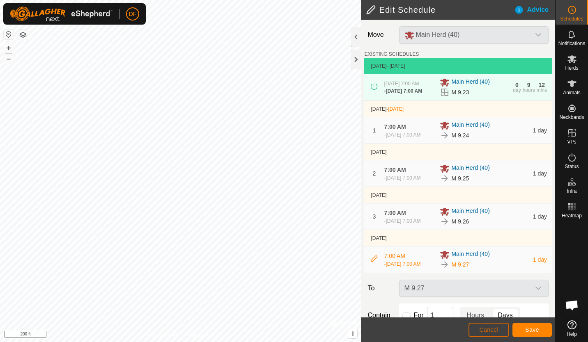
click at [490, 329] on span "Cancel" at bounding box center [488, 330] width 19 height 7
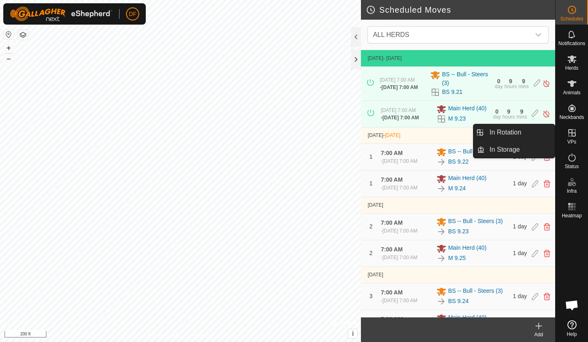
click at [572, 135] on icon at bounding box center [572, 133] width 10 height 10
click at [498, 131] on link "In Rotation" at bounding box center [519, 132] width 70 height 16
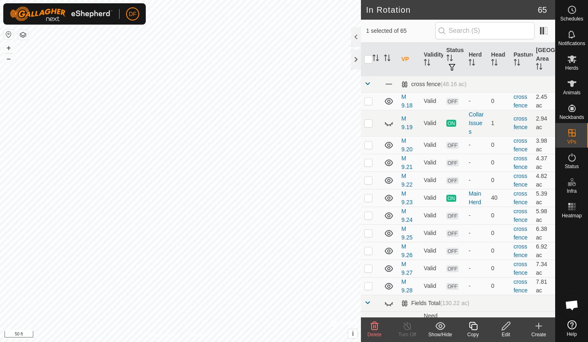
click at [505, 327] on icon at bounding box center [506, 326] width 10 height 10
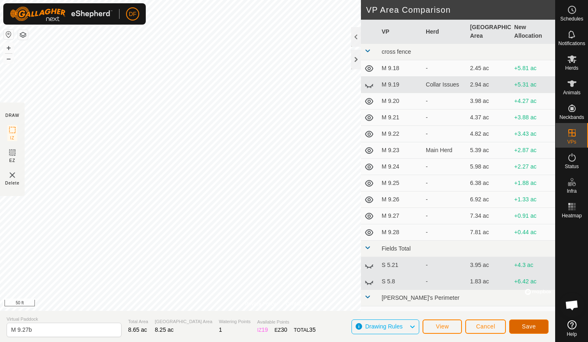
click at [526, 325] on span "Save" at bounding box center [529, 326] width 14 height 7
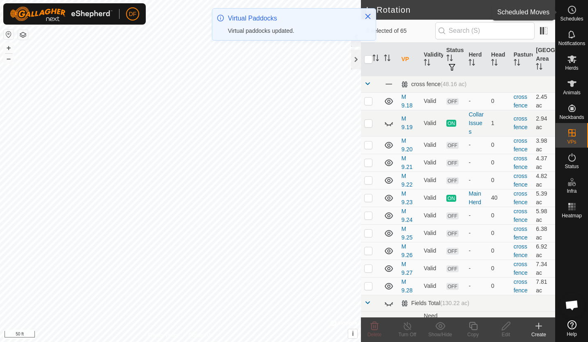
click at [574, 8] on icon at bounding box center [572, 10] width 10 height 10
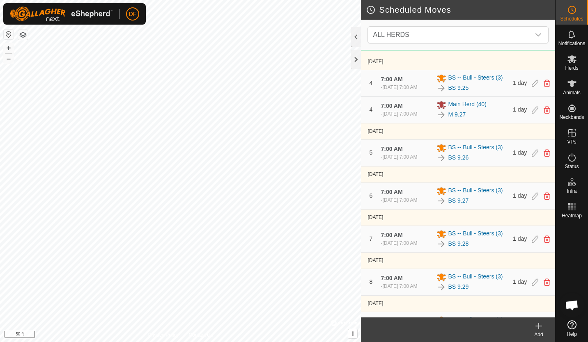
scroll to position [304, 0]
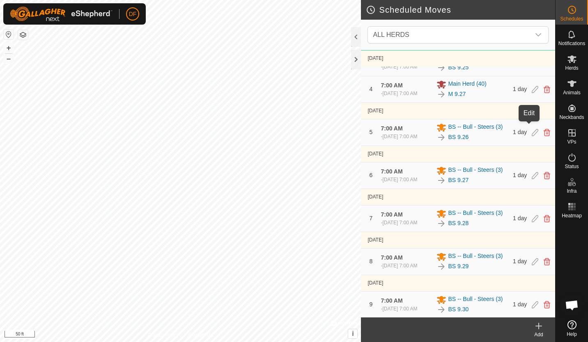
click at [531, 93] on icon at bounding box center [534, 89] width 7 height 7
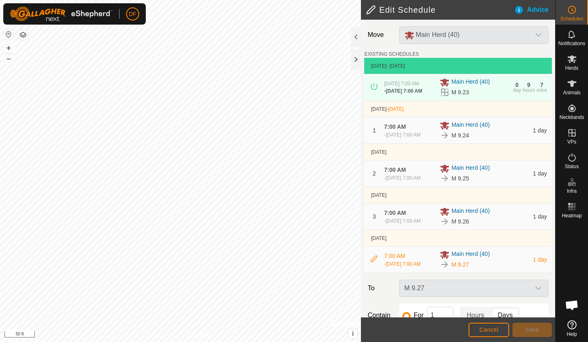
click at [531, 297] on div "M 9.27" at bounding box center [474, 288] width 156 height 17
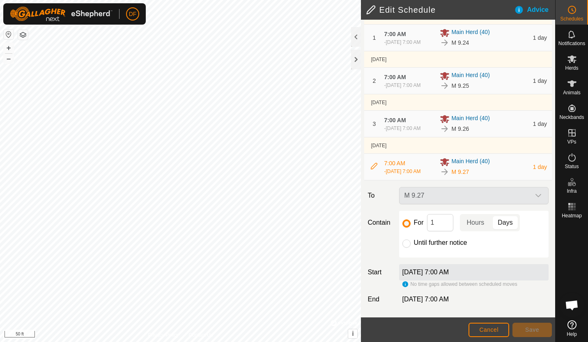
scroll to position [110, 0]
click at [474, 272] on div "[DATE] 7:00 AM" at bounding box center [473, 272] width 149 height 16
click at [404, 284] on div "No time gaps allowed between scheduled moves" at bounding box center [459, 284] width 115 height 7
click at [407, 242] on input "Until further notice" at bounding box center [406, 244] width 8 height 8
click at [490, 329] on span "Cancel" at bounding box center [488, 330] width 19 height 7
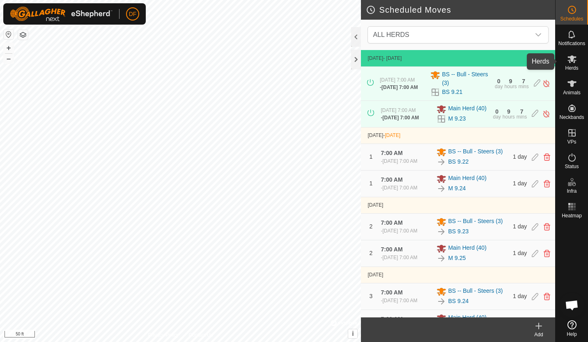
click at [572, 61] on icon at bounding box center [571, 59] width 9 height 8
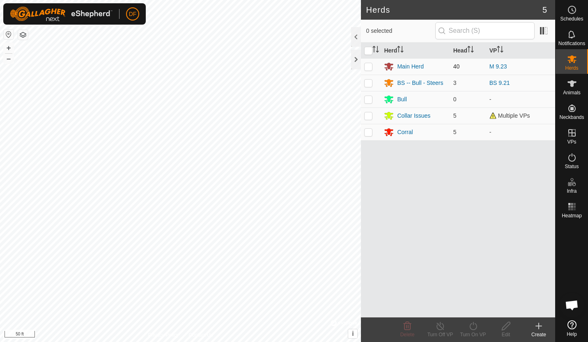
click at [370, 66] on p-checkbox at bounding box center [368, 66] width 8 height 7
click at [471, 325] on icon at bounding box center [473, 326] width 10 height 10
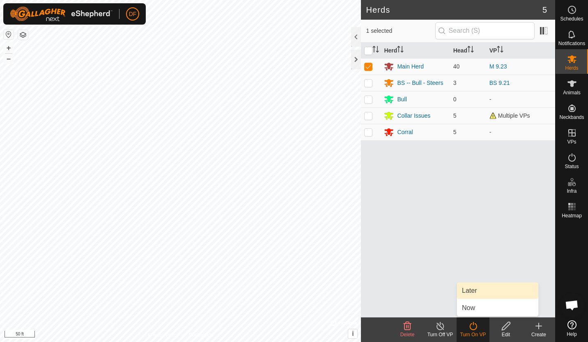
click at [467, 287] on link "Later" at bounding box center [497, 291] width 81 height 16
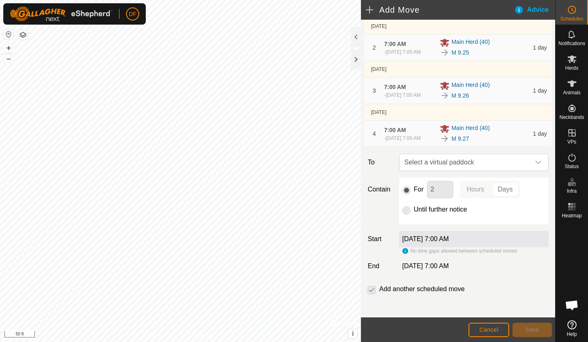
scroll to position [131, 0]
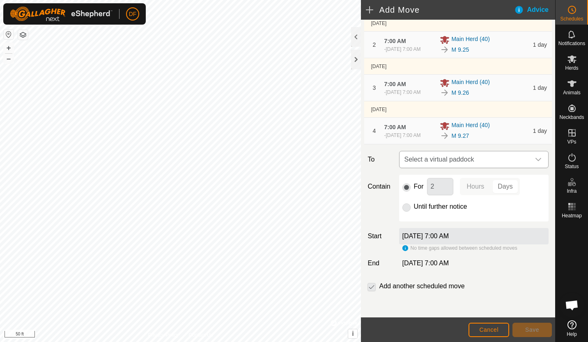
click at [535, 163] on icon "dropdown trigger" at bounding box center [538, 159] width 7 height 7
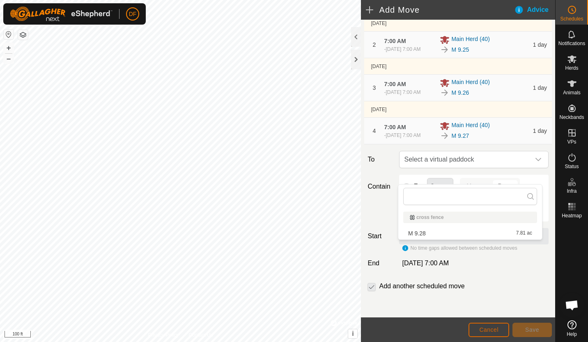
click at [484, 329] on span "Cancel" at bounding box center [488, 330] width 19 height 7
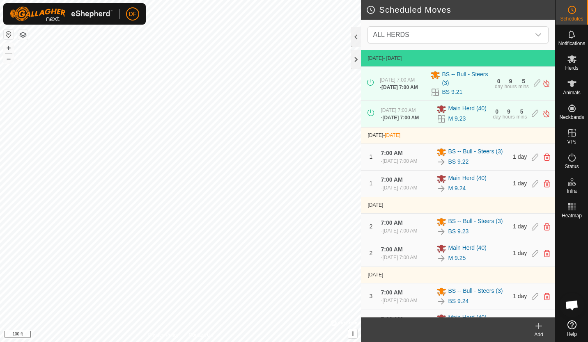
click at [538, 326] on icon at bounding box center [538, 326] width 6 height 0
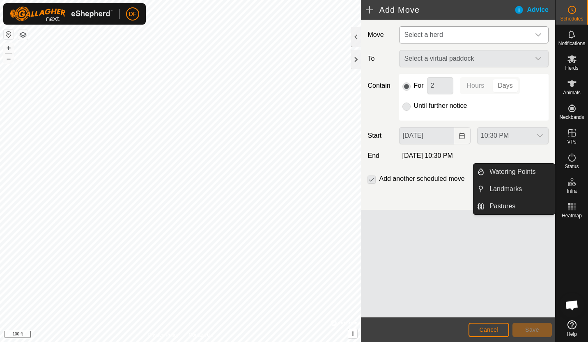
click at [538, 35] on icon "dropdown trigger" at bounding box center [538, 35] width 7 height 7
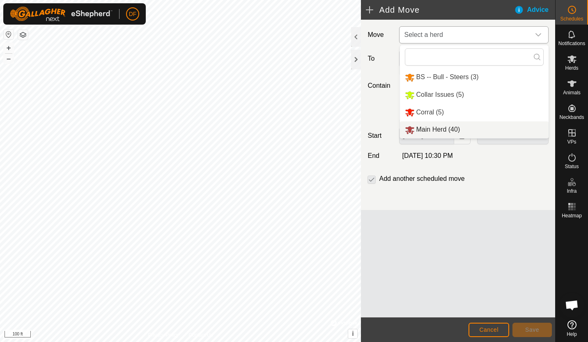
click at [420, 128] on li "Main Herd (40)" at bounding box center [474, 129] width 149 height 17
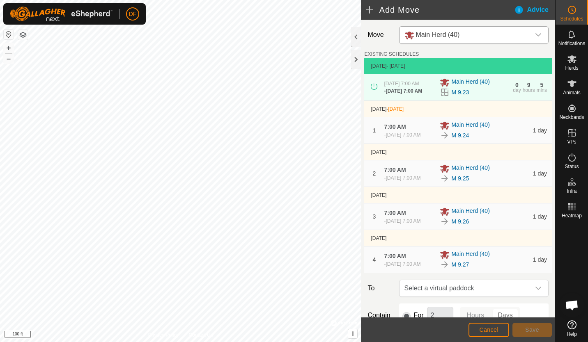
click at [368, 9] on h2 "Add Move" at bounding box center [440, 10] width 148 height 10
click at [368, 8] on h2 "Add Move" at bounding box center [440, 10] width 148 height 10
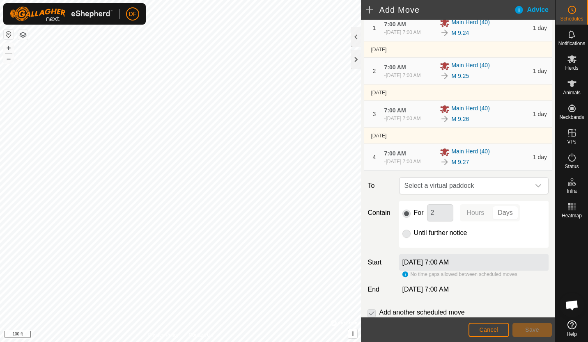
scroll to position [146, 0]
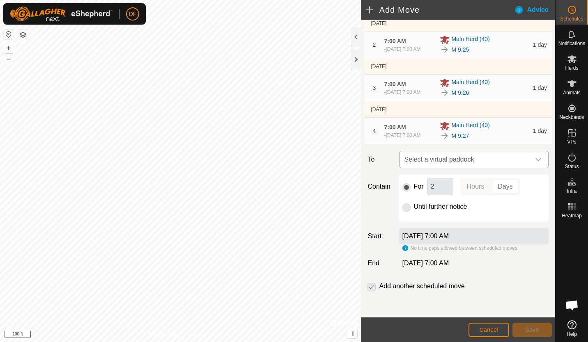
click at [532, 156] on div "dropdown trigger" at bounding box center [538, 159] width 16 height 16
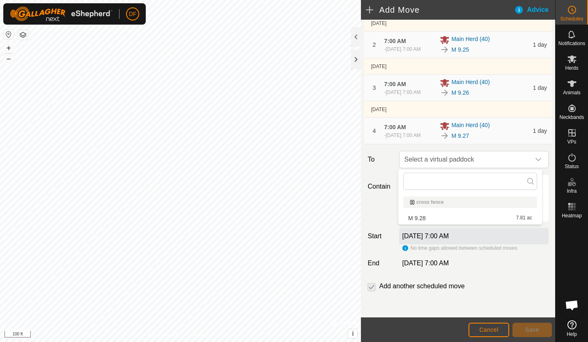
click at [422, 218] on li "M 9.28 7.81 ac" at bounding box center [470, 218] width 134 height 12
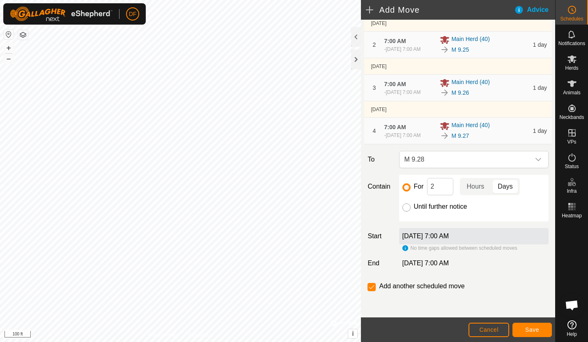
click at [406, 208] on input "Until further notice" at bounding box center [406, 208] width 8 height 8
click at [436, 187] on input "2" at bounding box center [440, 186] width 26 height 17
click at [371, 287] on input "checkbox" at bounding box center [371, 287] width 8 height 8
click at [529, 330] on span "Save" at bounding box center [532, 330] width 14 height 7
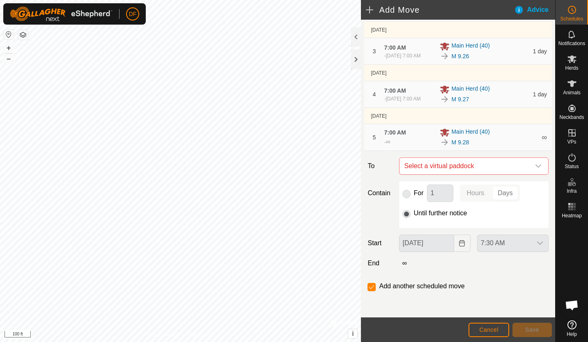
scroll to position [183, 0]
click at [535, 165] on icon "dropdown trigger" at bounding box center [538, 166] width 7 height 7
drag, startPoint x: 490, startPoint y: 328, endPoint x: 497, endPoint y: 332, distance: 8.3
click at [497, 332] on span "Cancel" at bounding box center [488, 330] width 19 height 7
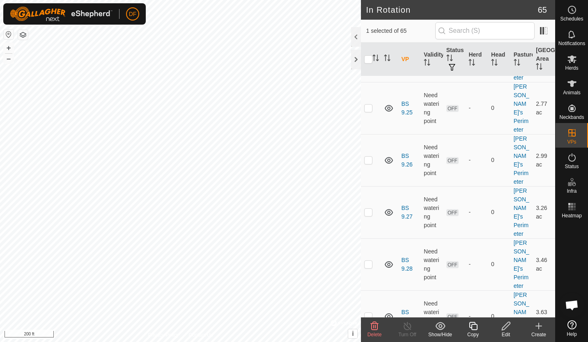
scroll to position [1698, 0]
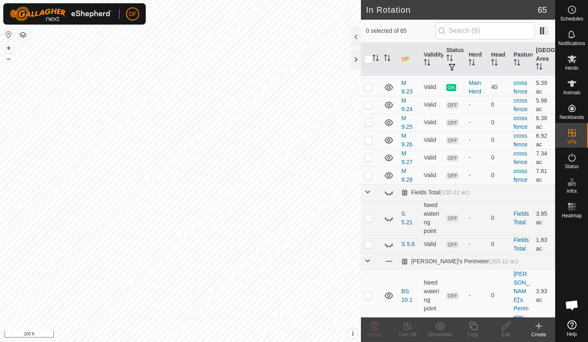
scroll to position [114, 0]
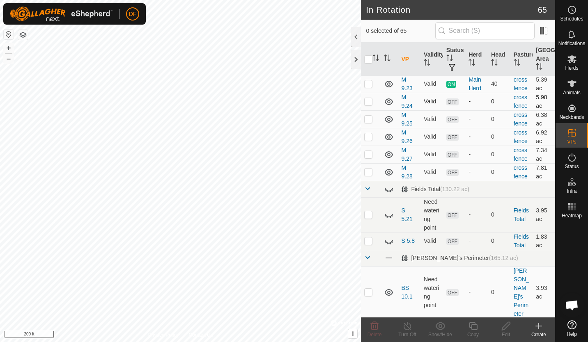
click at [369, 102] on p-checkbox at bounding box center [368, 101] width 8 height 7
click at [367, 118] on p-checkbox at bounding box center [368, 119] width 8 height 7
click at [369, 135] on p-checkbox at bounding box center [368, 136] width 8 height 7
click at [366, 153] on p-checkbox at bounding box center [368, 154] width 8 height 7
click at [368, 174] on p-checkbox at bounding box center [368, 172] width 8 height 7
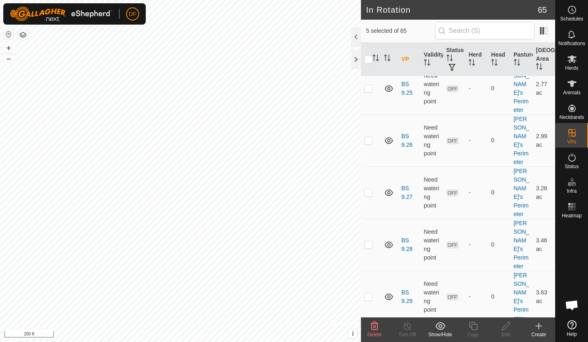
scroll to position [1727, 0]
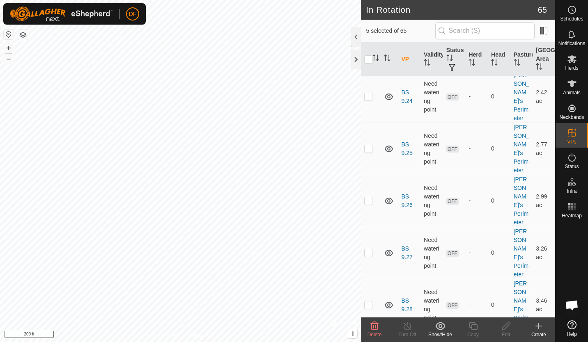
scroll to position [1671, 0]
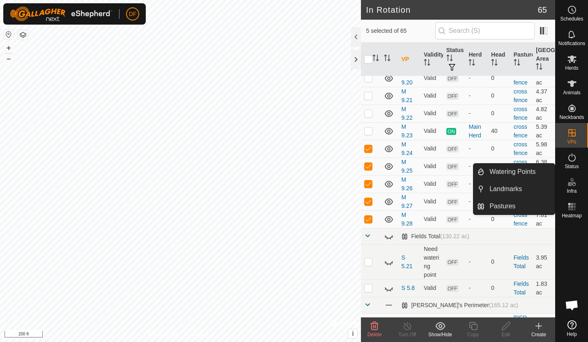
scroll to position [59, 0]
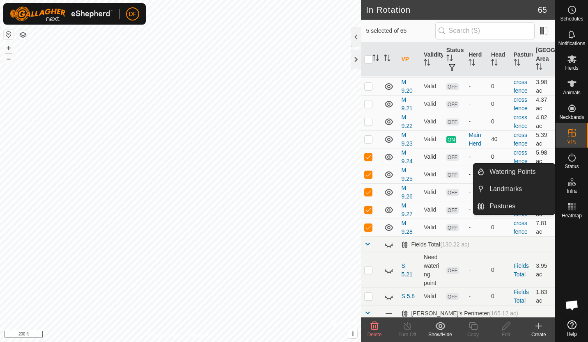
click at [368, 158] on p-checkbox at bounding box center [368, 156] width 8 height 7
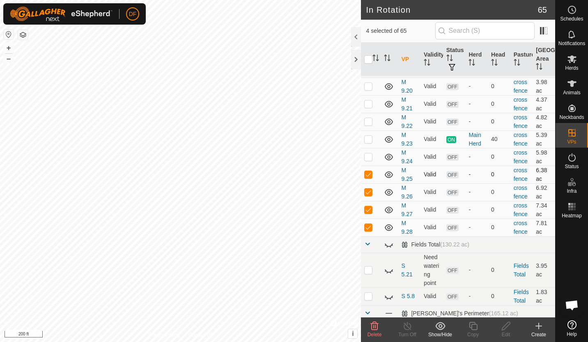
click at [368, 173] on p-checkbox at bounding box center [368, 174] width 8 height 7
click at [368, 193] on p-checkbox at bounding box center [368, 192] width 8 height 7
click at [368, 209] on p-checkbox at bounding box center [368, 209] width 8 height 7
click at [368, 226] on p-checkbox at bounding box center [368, 227] width 8 height 7
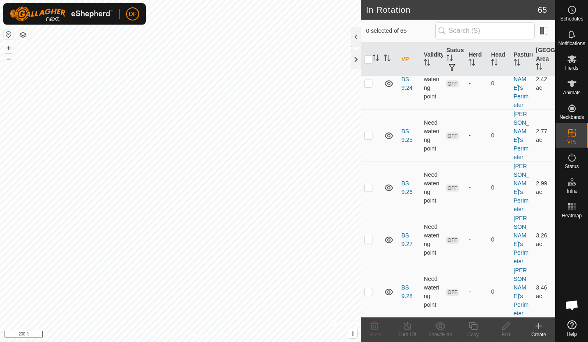
scroll to position [1668, 0]
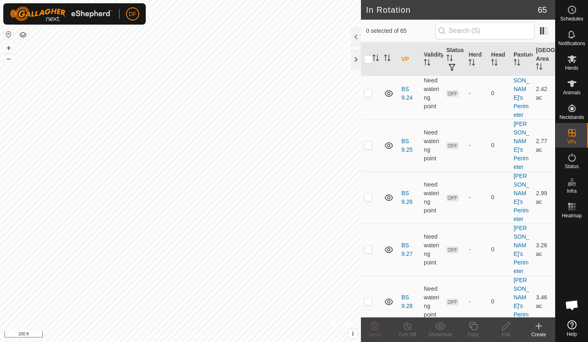
click at [374, 325] on icon at bounding box center [374, 326] width 10 height 10
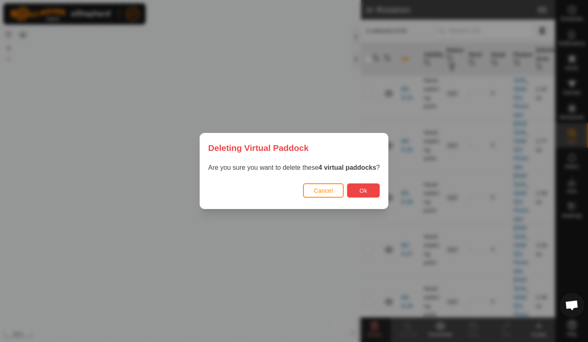
click at [366, 190] on button "Ok" at bounding box center [363, 190] width 33 height 14
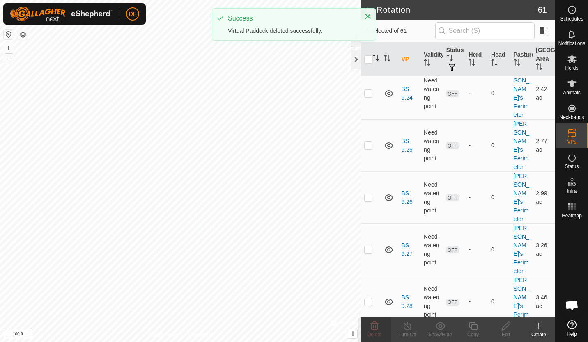
scroll to position [1659, 0]
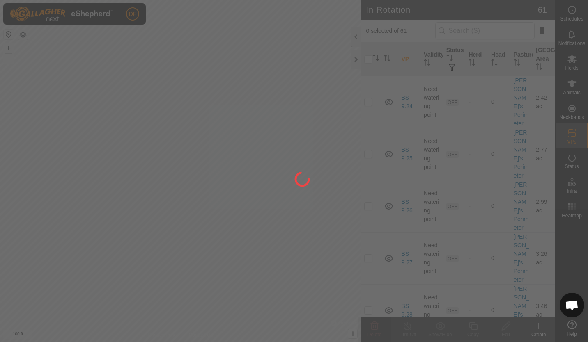
click at [318, 255] on div at bounding box center [294, 171] width 588 height 342
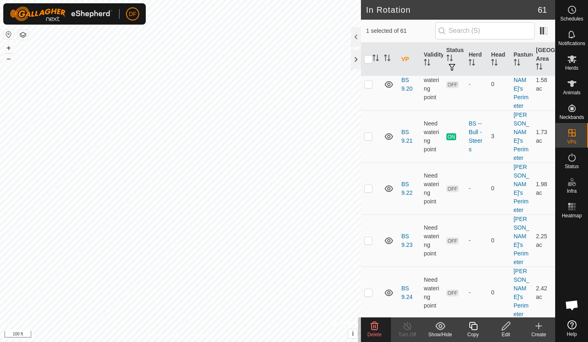
scroll to position [1466, 0]
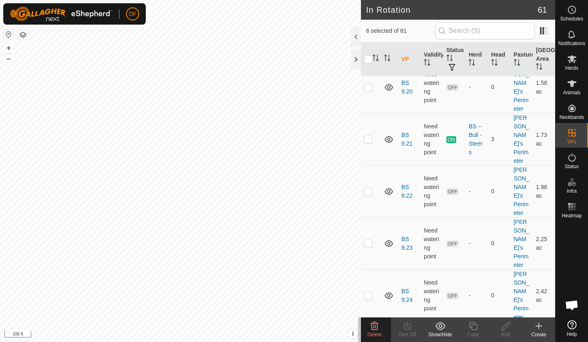
click at [375, 325] on icon at bounding box center [374, 326] width 10 height 10
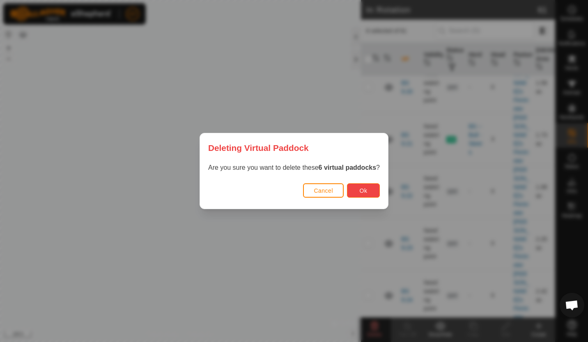
click at [360, 192] on span "Ok" at bounding box center [363, 191] width 8 height 7
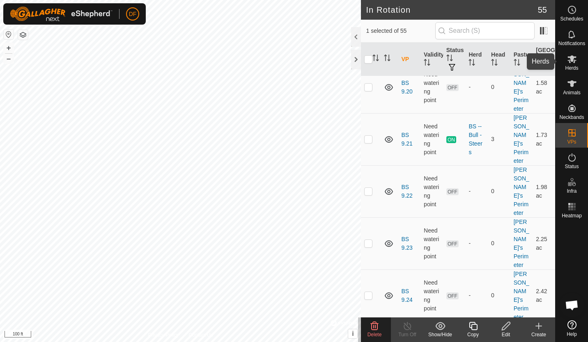
click at [572, 61] on icon at bounding box center [571, 59] width 9 height 8
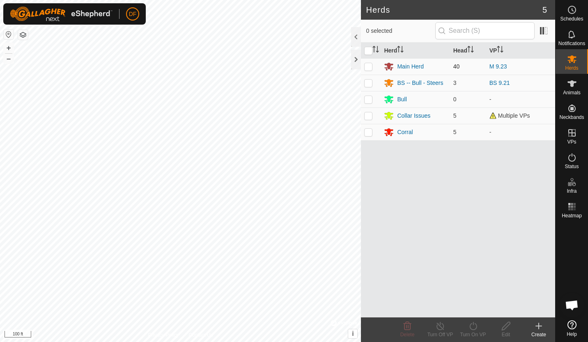
click at [366, 70] on p-checkbox at bounding box center [368, 66] width 8 height 7
click at [570, 10] on icon at bounding box center [572, 10] width 10 height 10
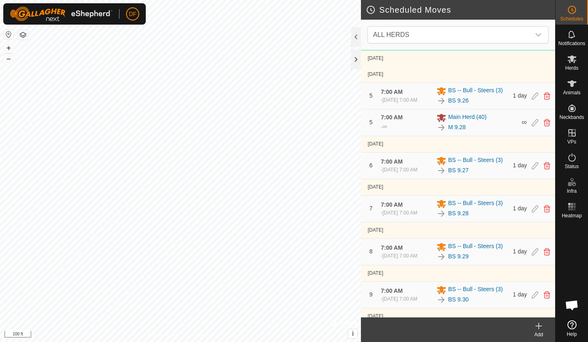
scroll to position [346, 0]
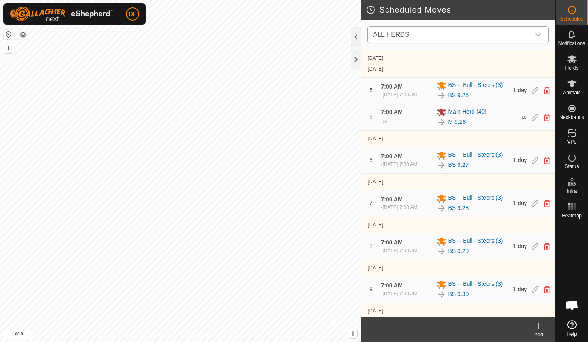
click at [538, 34] on icon "dropdown trigger" at bounding box center [538, 35] width 7 height 7
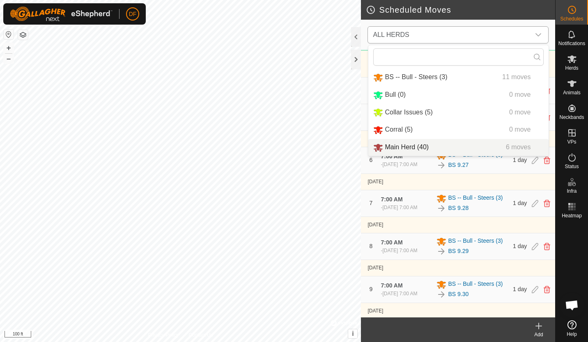
click at [397, 151] on li "Main Herd (40) 6 moves" at bounding box center [458, 147] width 180 height 17
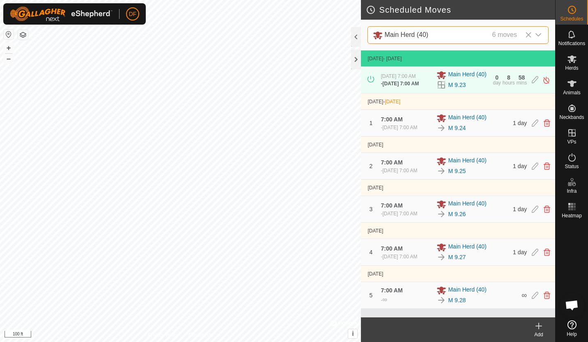
scroll to position [14, 0]
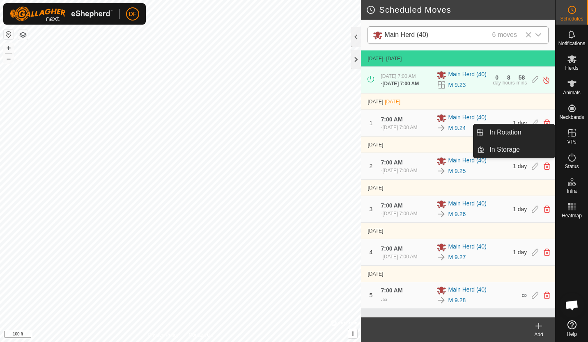
click at [572, 135] on icon at bounding box center [571, 132] width 7 height 7
click at [526, 133] on link "In Rotation" at bounding box center [519, 132] width 70 height 16
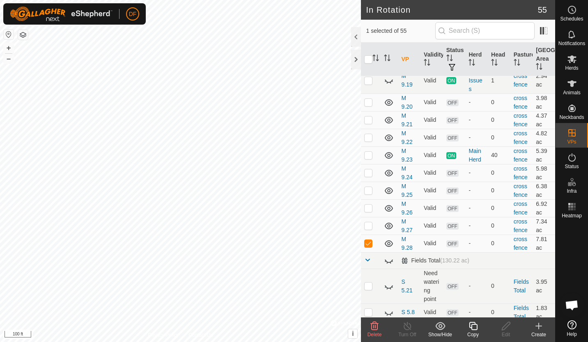
scroll to position [47, 0]
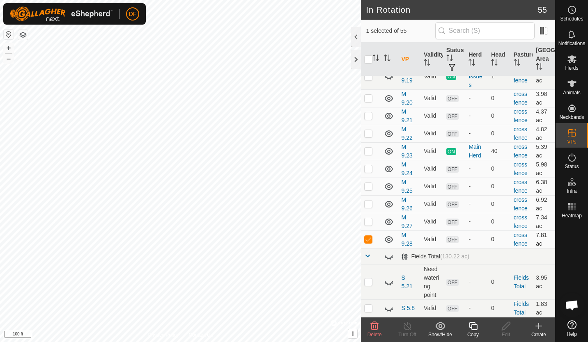
click at [369, 239] on p-checkbox at bounding box center [368, 239] width 8 height 7
click at [368, 222] on p-checkbox at bounding box center [368, 221] width 8 height 7
click at [368, 220] on p-checkbox at bounding box center [368, 221] width 8 height 7
click at [367, 241] on p-checkbox at bounding box center [368, 239] width 8 height 7
click at [368, 240] on p-checkbox at bounding box center [368, 239] width 8 height 7
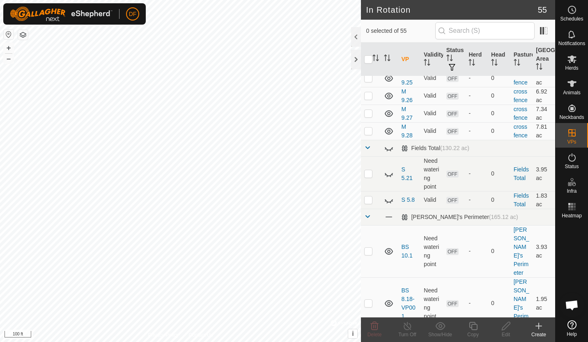
scroll to position [0, 0]
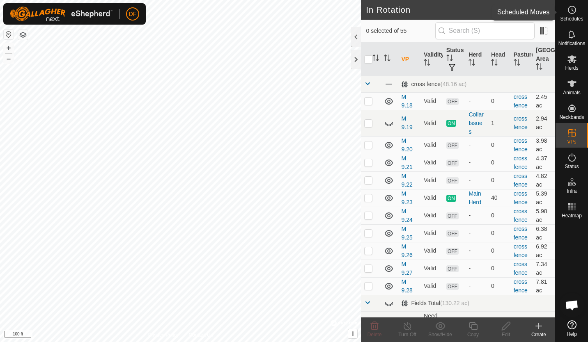
click at [574, 12] on icon at bounding box center [572, 10] width 10 height 10
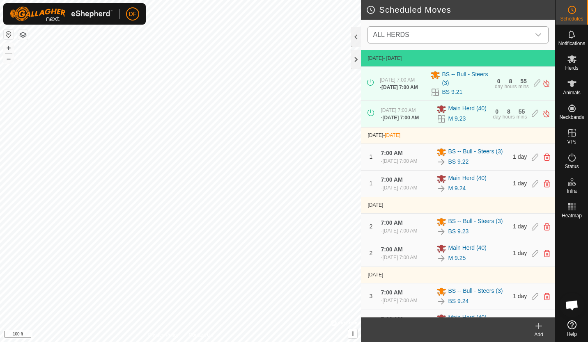
click at [540, 33] on icon "dropdown trigger" at bounding box center [538, 34] width 6 height 3
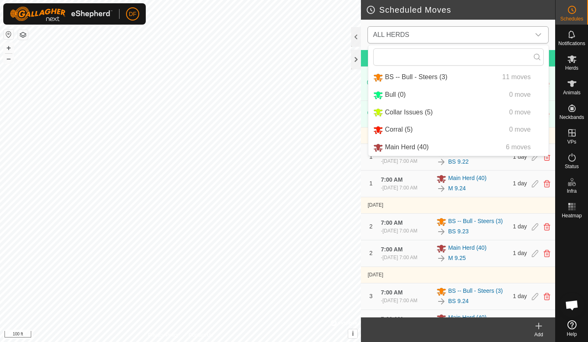
click at [401, 148] on li "Main Herd (40) 6 moves" at bounding box center [458, 147] width 180 height 17
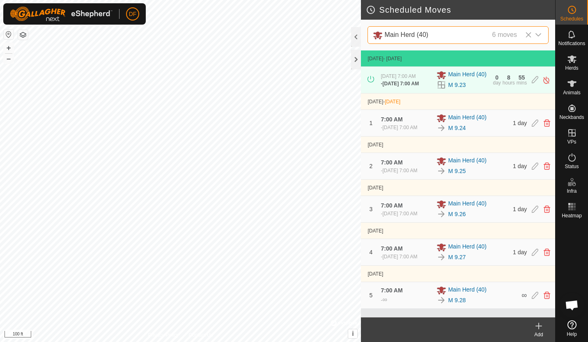
scroll to position [14, 0]
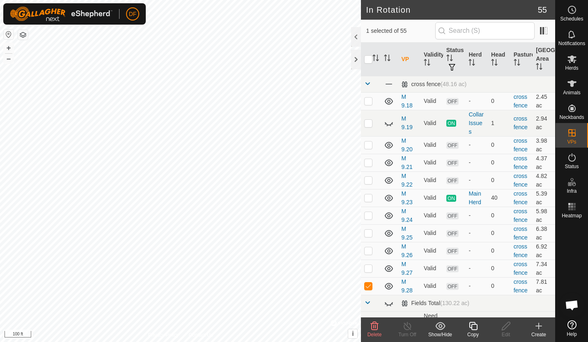
click at [473, 327] on icon at bounding box center [473, 326] width 10 height 10
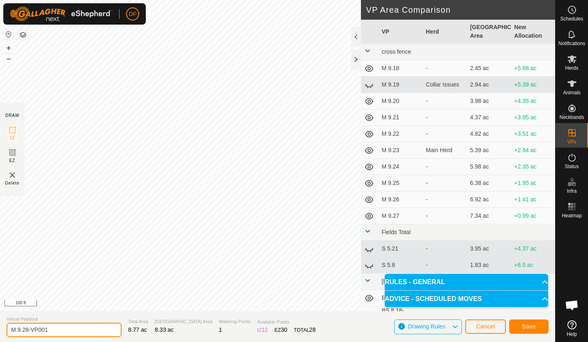
drag, startPoint x: 56, startPoint y: 332, endPoint x: 27, endPoint y: 330, distance: 29.2
click at [27, 330] on input "M 9.28-VP001" at bounding box center [64, 330] width 115 height 14
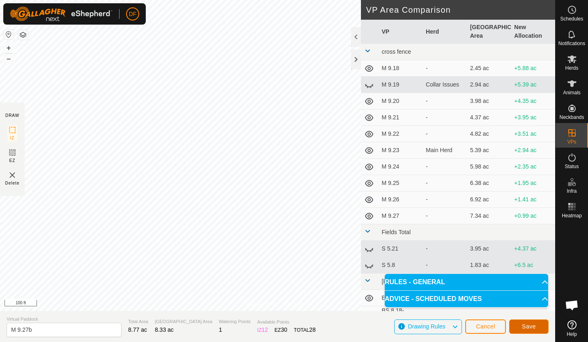
click at [533, 327] on span "Save" at bounding box center [529, 326] width 14 height 7
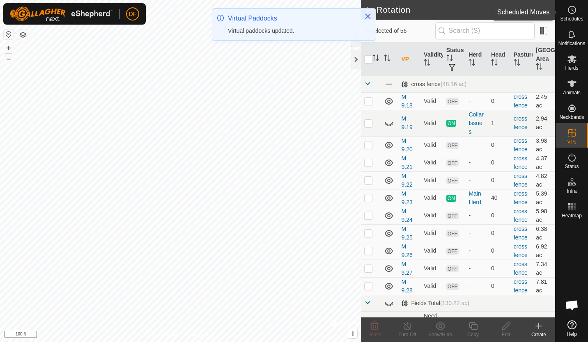
click at [573, 11] on icon at bounding box center [572, 10] width 10 height 10
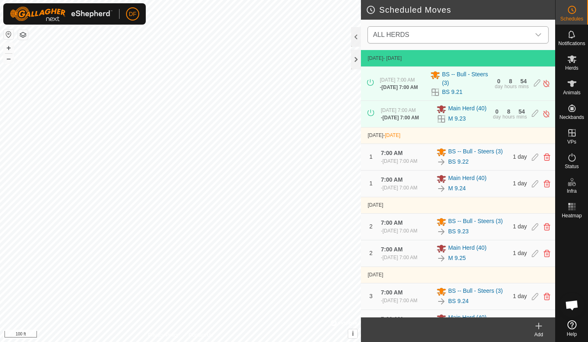
click at [537, 32] on icon "dropdown trigger" at bounding box center [538, 35] width 7 height 7
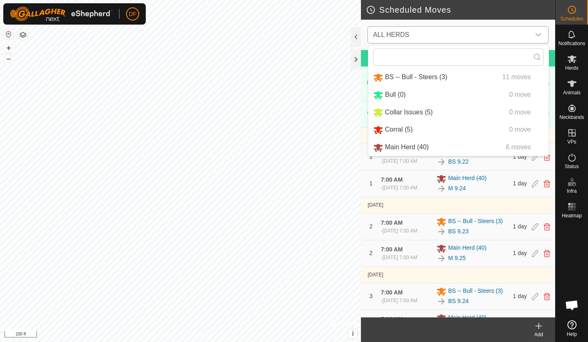
click at [395, 148] on li "Main Herd (40) 6 moves" at bounding box center [458, 147] width 180 height 17
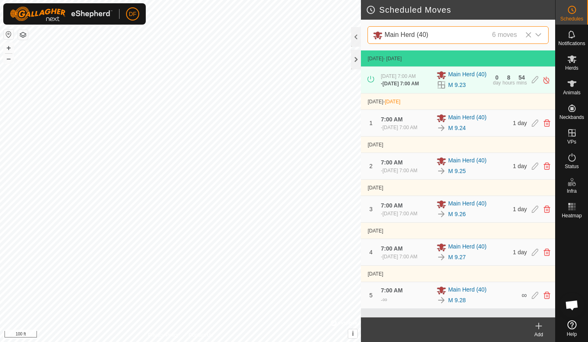
scroll to position [14, 0]
click at [538, 326] on icon at bounding box center [538, 326] width 6 height 0
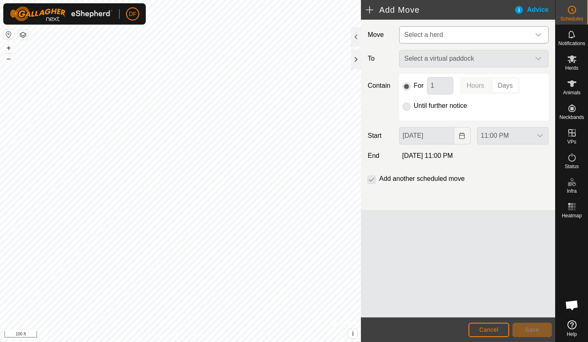
click at [539, 38] on icon "dropdown trigger" at bounding box center [538, 35] width 7 height 7
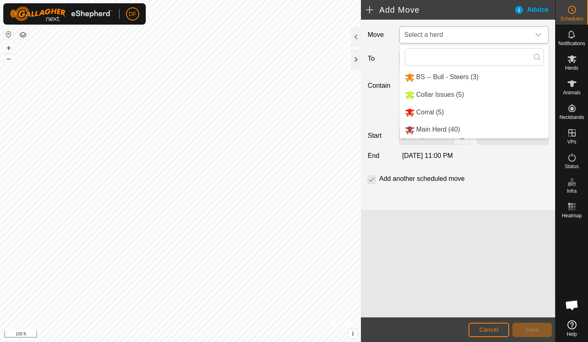
click at [430, 128] on li "Main Herd (40)" at bounding box center [474, 129] width 149 height 17
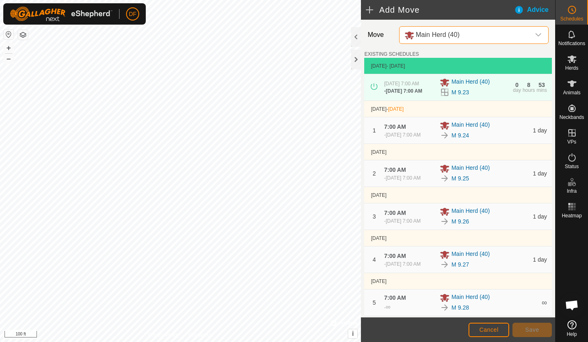
scroll to position [183, 0]
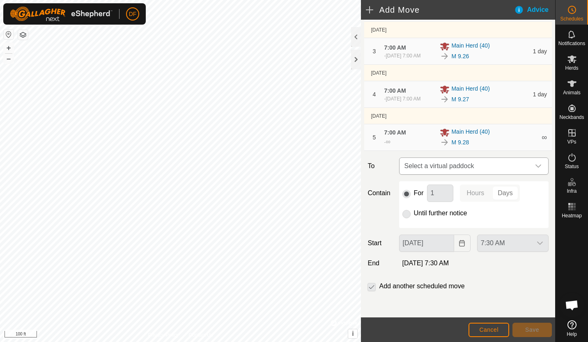
click at [535, 164] on icon "dropdown trigger" at bounding box center [538, 166] width 7 height 7
click at [488, 327] on span "Cancel" at bounding box center [488, 330] width 19 height 7
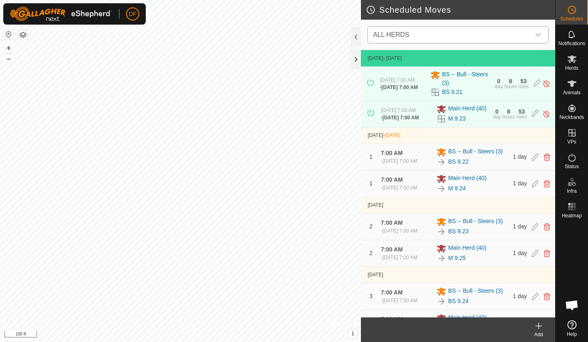
click at [537, 32] on icon "dropdown trigger" at bounding box center [538, 35] width 7 height 7
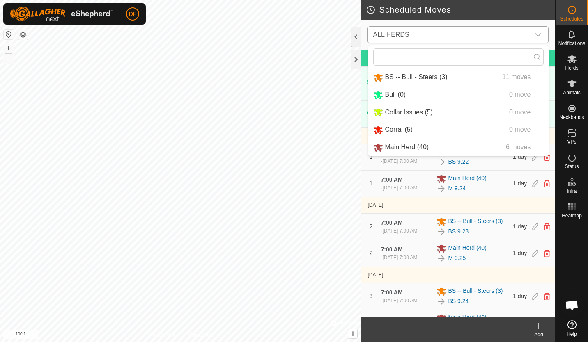
click at [392, 145] on li "Main Herd (40) 6 moves" at bounding box center [458, 147] width 180 height 17
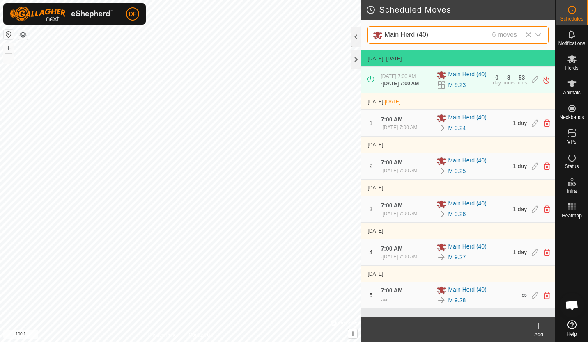
scroll to position [14, 0]
click at [531, 299] on icon at bounding box center [534, 295] width 7 height 7
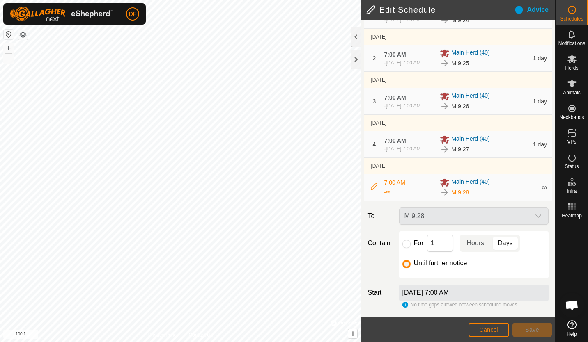
scroll to position [153, 0]
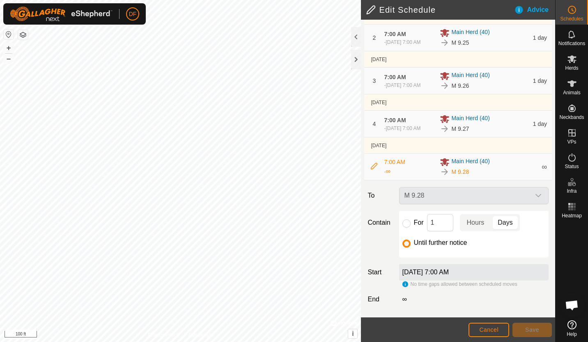
click at [531, 195] on div "M 9.28" at bounding box center [474, 195] width 156 height 17
click at [449, 272] on label "[DATE] 7:00 AM" at bounding box center [425, 272] width 47 height 7
click at [530, 197] on div "M 9.28" at bounding box center [474, 195] width 156 height 17
click at [405, 224] on input "For" at bounding box center [406, 224] width 8 height 8
click at [405, 244] on input "Until further notice" at bounding box center [406, 244] width 8 height 8
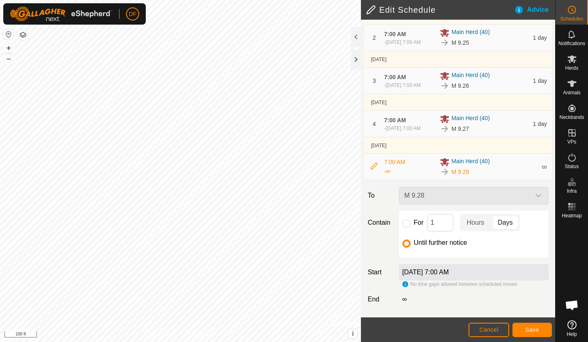
click at [371, 10] on h2 "Edit Schedule" at bounding box center [440, 10] width 148 height 10
click at [367, 7] on h2 "Edit Schedule" at bounding box center [440, 10] width 148 height 10
click at [535, 10] on div "Advice" at bounding box center [534, 10] width 41 height 10
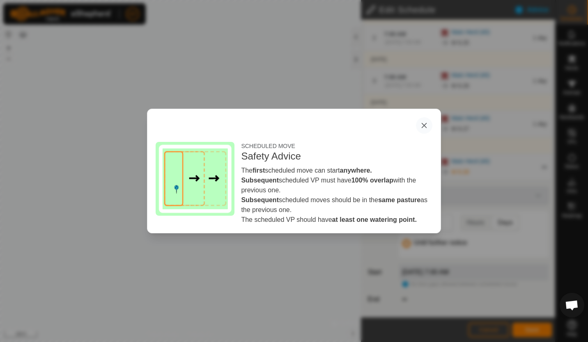
click at [423, 125] on button "button" at bounding box center [424, 125] width 16 height 16
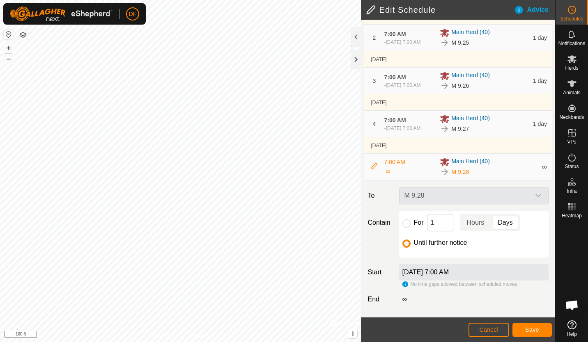
click at [373, 167] on icon at bounding box center [374, 166] width 7 height 7
click at [486, 332] on span "Cancel" at bounding box center [488, 330] width 19 height 7
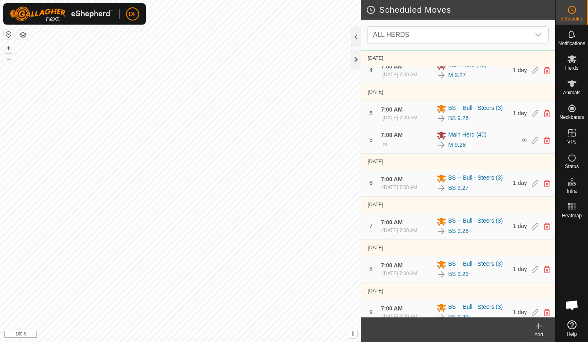
scroll to position [314, 0]
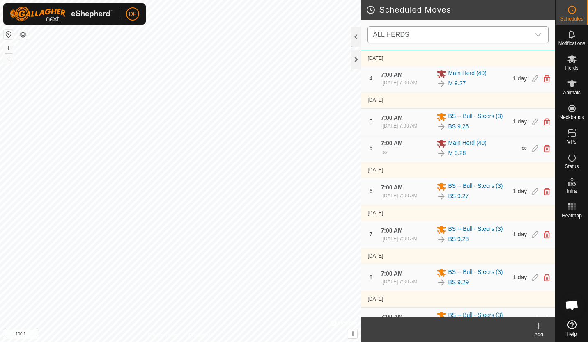
click at [539, 31] on div "dropdown trigger" at bounding box center [538, 35] width 16 height 16
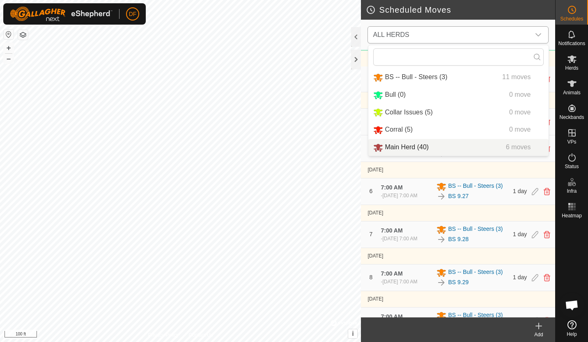
click at [385, 146] on li "Main Herd (40) 6 moves" at bounding box center [458, 147] width 180 height 17
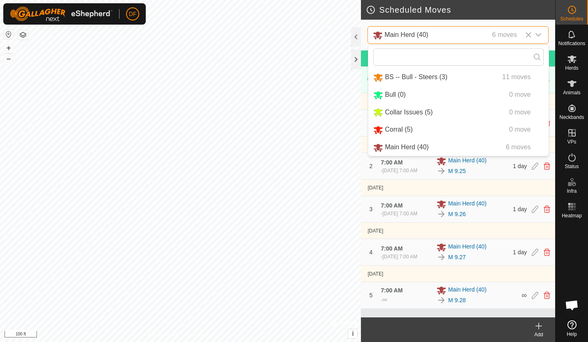
scroll to position [14, 0]
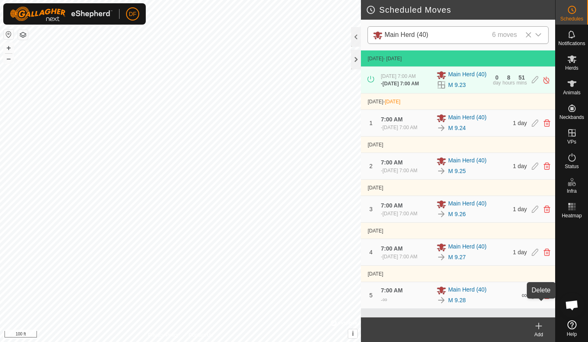
click at [543, 299] on icon at bounding box center [546, 295] width 7 height 7
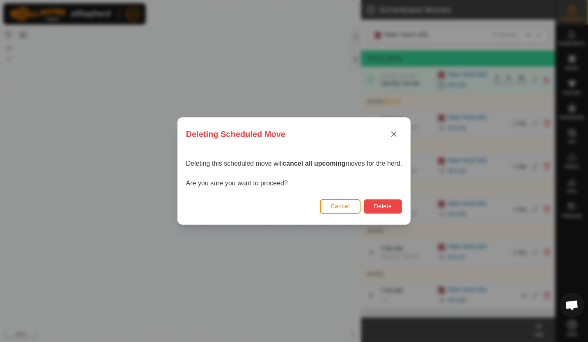
click at [383, 208] on span "Delete" at bounding box center [383, 206] width 18 height 7
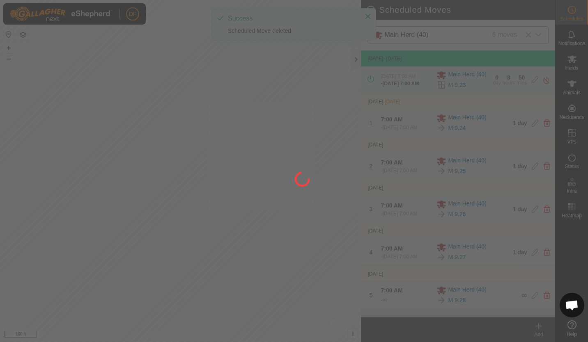
scroll to position [0, 0]
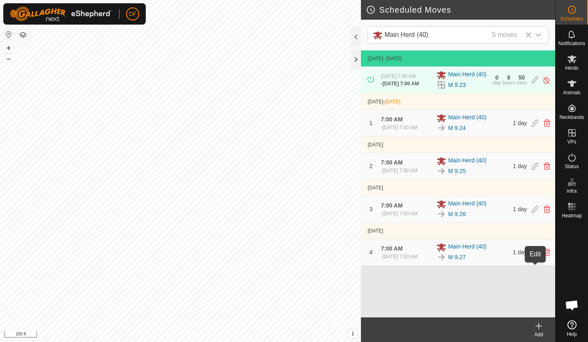
click at [534, 256] on icon at bounding box center [534, 252] width 7 height 7
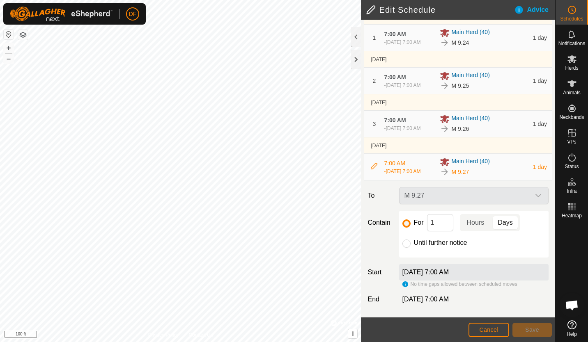
scroll to position [110, 0]
click at [530, 193] on div "M 9.27" at bounding box center [474, 195] width 156 height 17
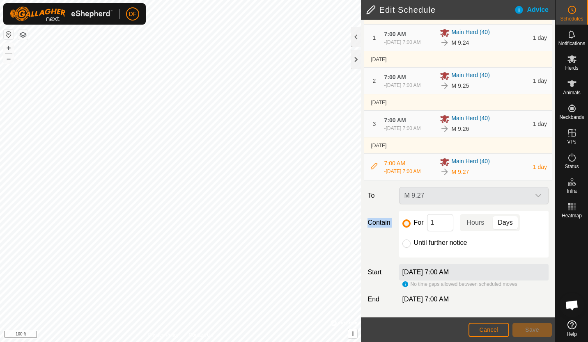
drag, startPoint x: 530, startPoint y: 193, endPoint x: 529, endPoint y: 201, distance: 7.4
click at [529, 201] on div "M 9.27" at bounding box center [474, 195] width 156 height 17
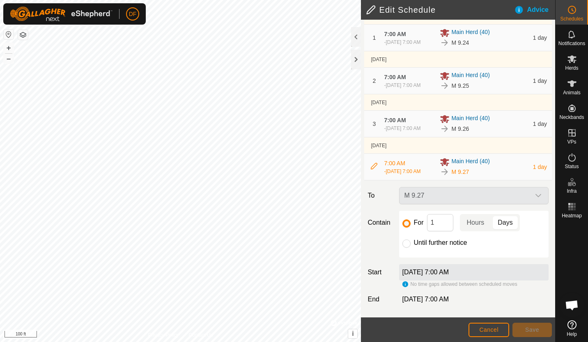
drag, startPoint x: 529, startPoint y: 201, endPoint x: 540, endPoint y: 198, distance: 10.5
click at [488, 330] on span "Cancel" at bounding box center [488, 330] width 19 height 7
